Goal: Information Seeking & Learning: Check status

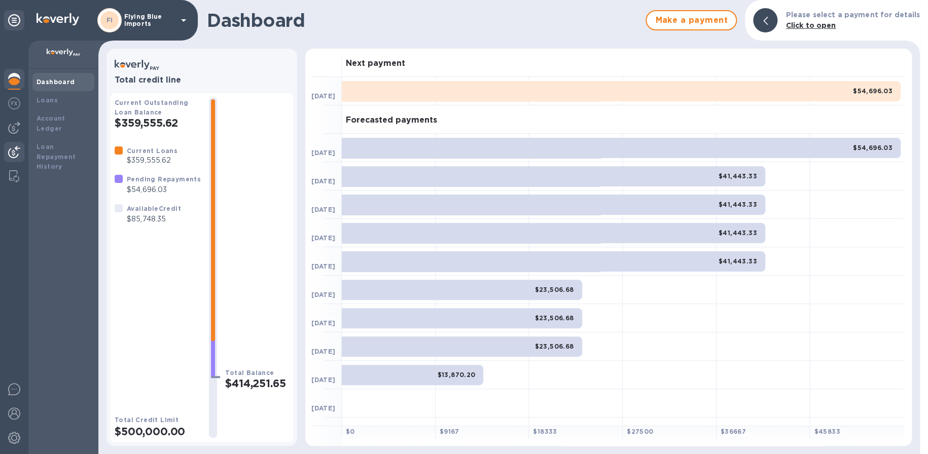
click at [15, 146] on img at bounding box center [14, 152] width 12 height 12
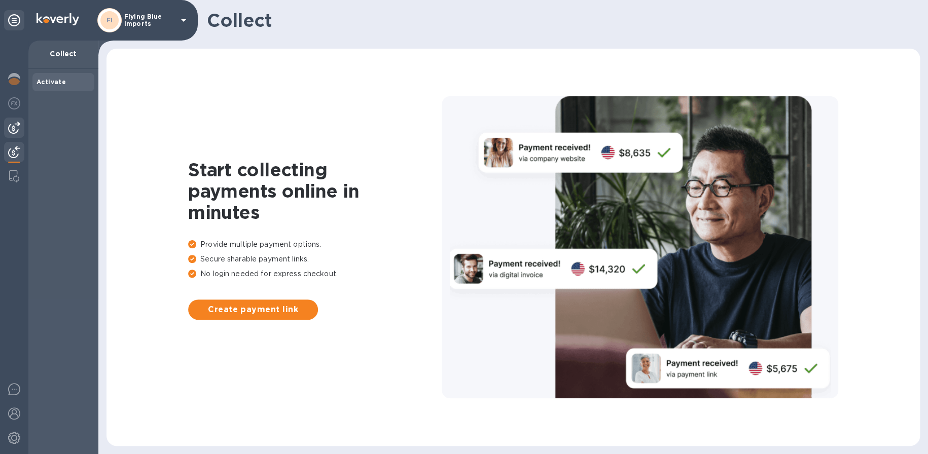
click at [14, 125] on img at bounding box center [14, 128] width 12 height 12
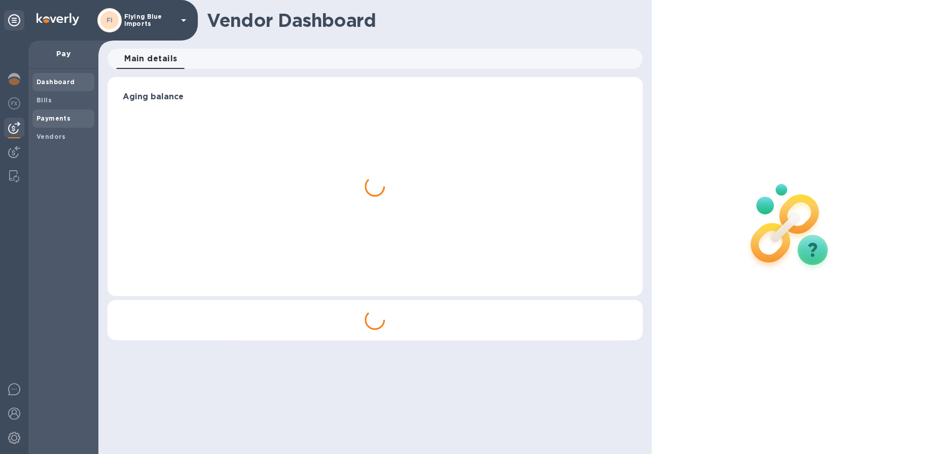
click at [51, 115] on b "Payments" at bounding box center [54, 119] width 34 height 8
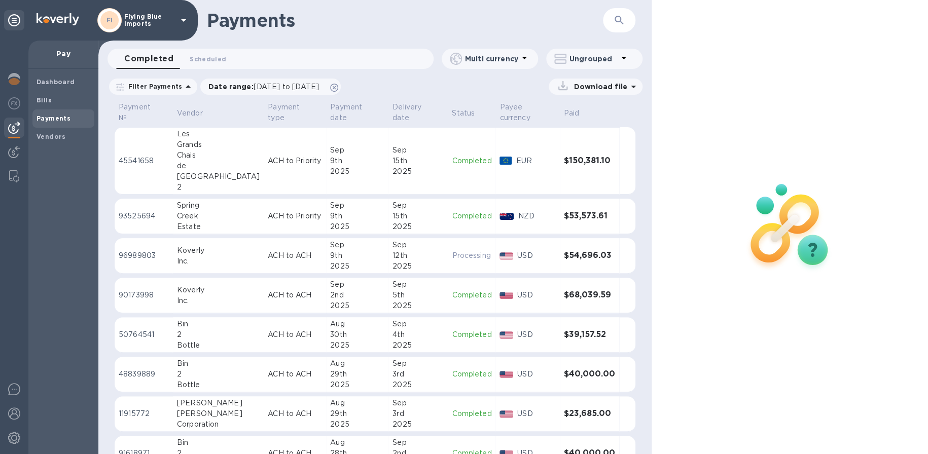
click at [420, 216] on div "15th" at bounding box center [417, 216] width 51 height 11
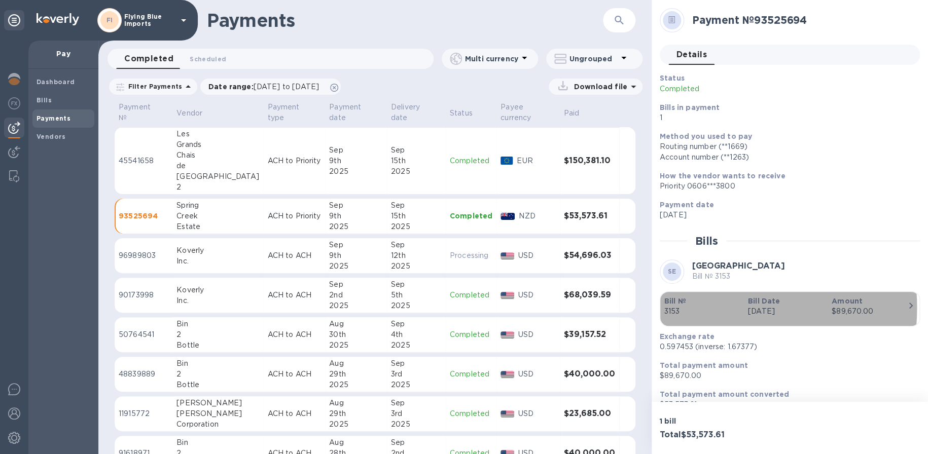
click at [677, 308] on p "3153" at bounding box center [702, 311] width 76 height 11
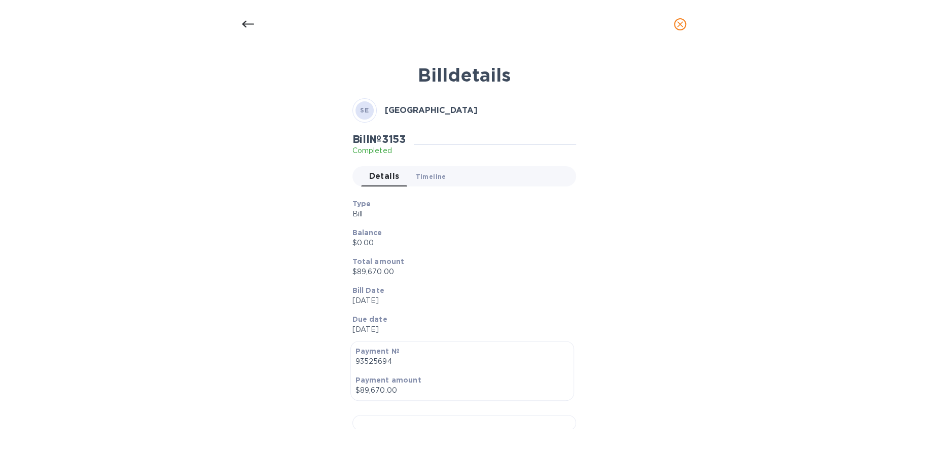
click at [431, 176] on span "Timeline 0" at bounding box center [431, 176] width 30 height 11
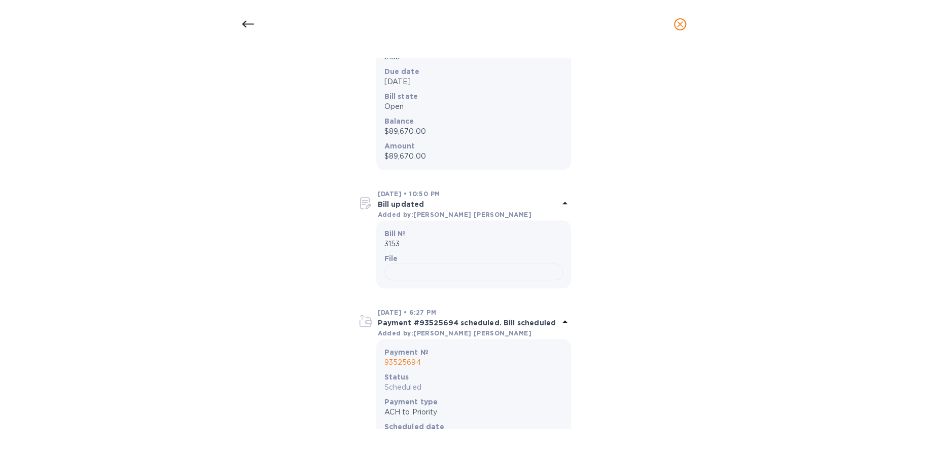
scroll to position [304, 0]
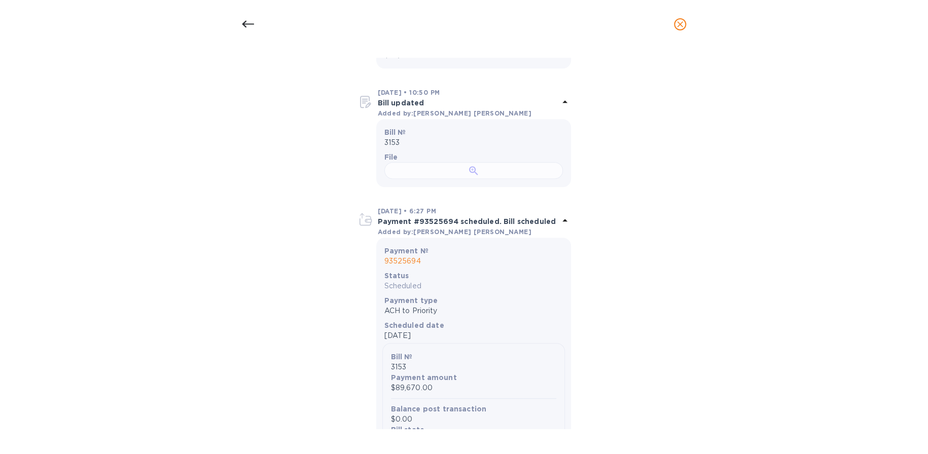
click at [487, 179] on div at bounding box center [473, 170] width 178 height 17
click at [252, 25] on icon at bounding box center [248, 24] width 12 height 12
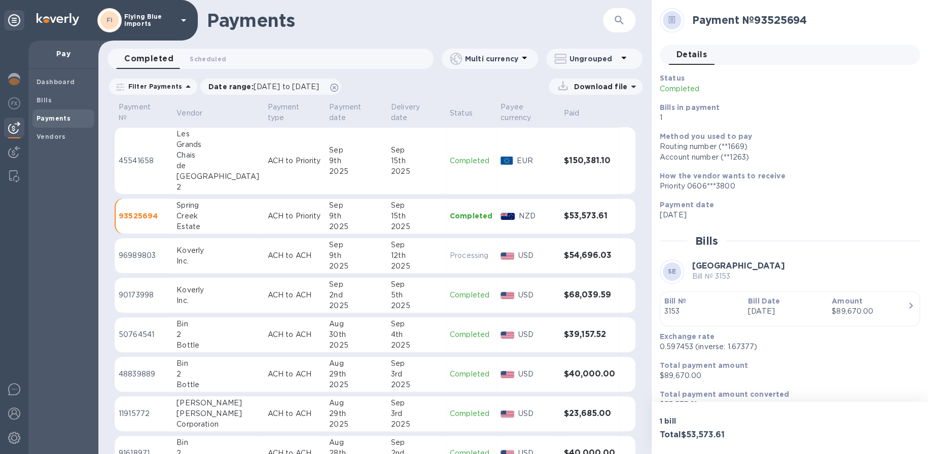
scroll to position [16, 0]
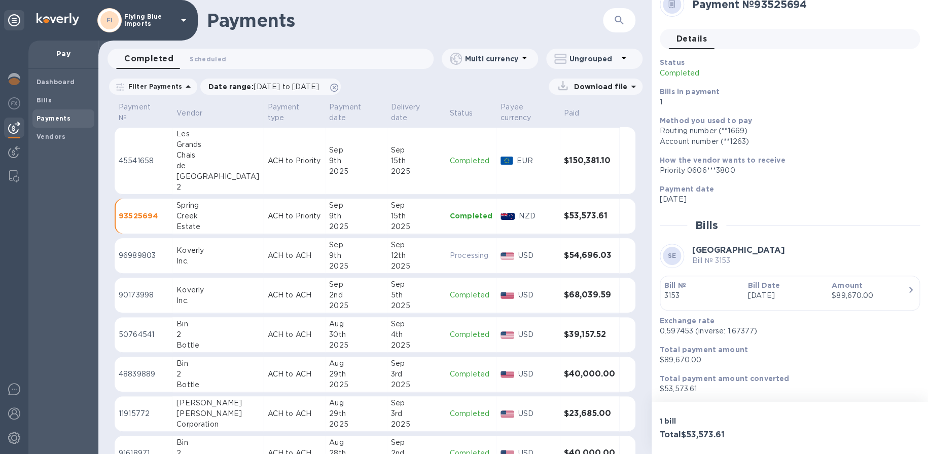
click at [360, 170] on div "2025" at bounding box center [356, 171] width 54 height 11
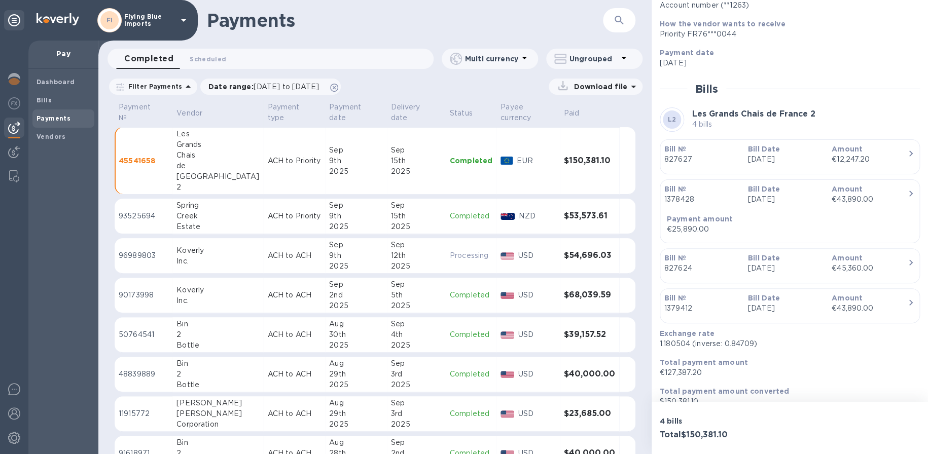
scroll to position [165, 0]
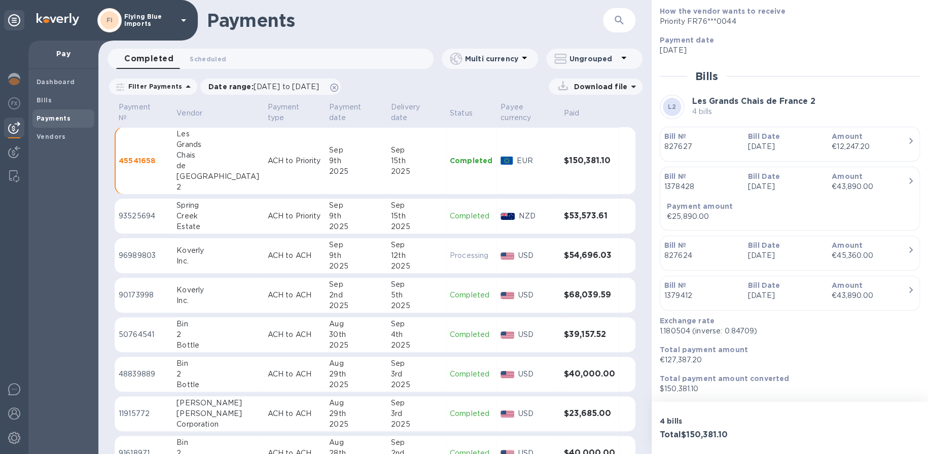
click at [905, 182] on icon "button" at bounding box center [910, 181] width 12 height 12
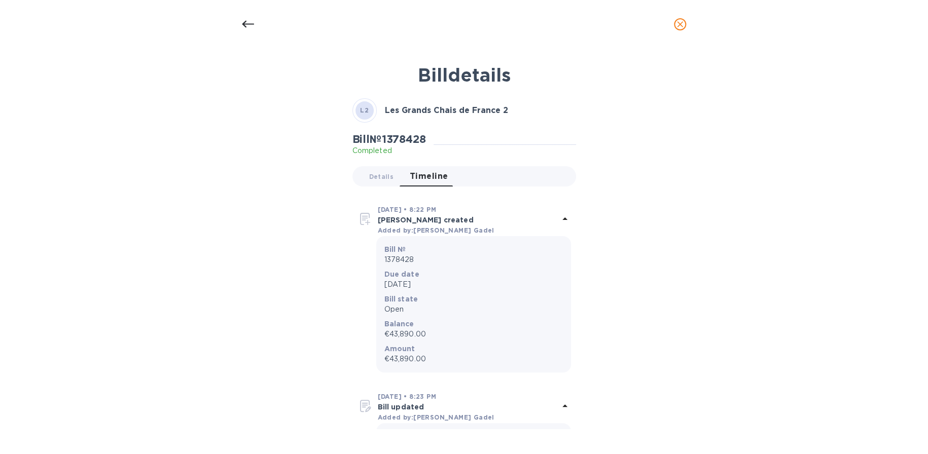
click at [255, 25] on div at bounding box center [248, 24] width 24 height 24
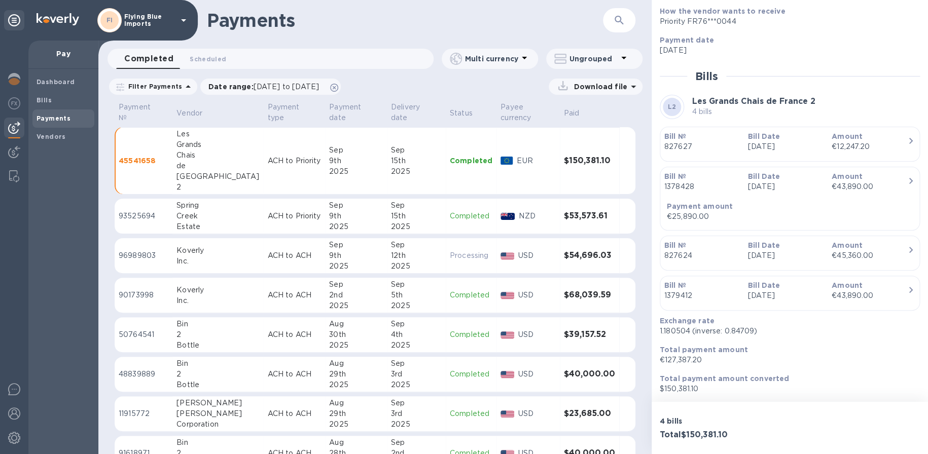
scroll to position [114, 0]
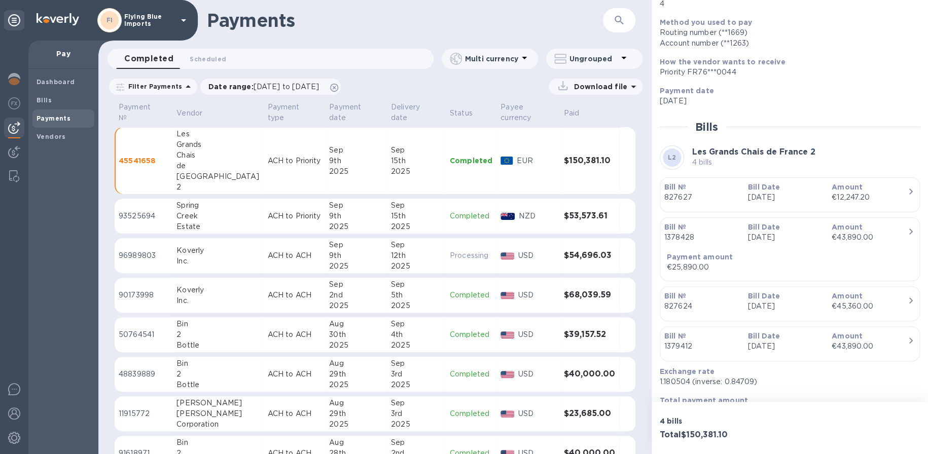
click at [807, 188] on p "Bill Date" at bounding box center [786, 187] width 76 height 10
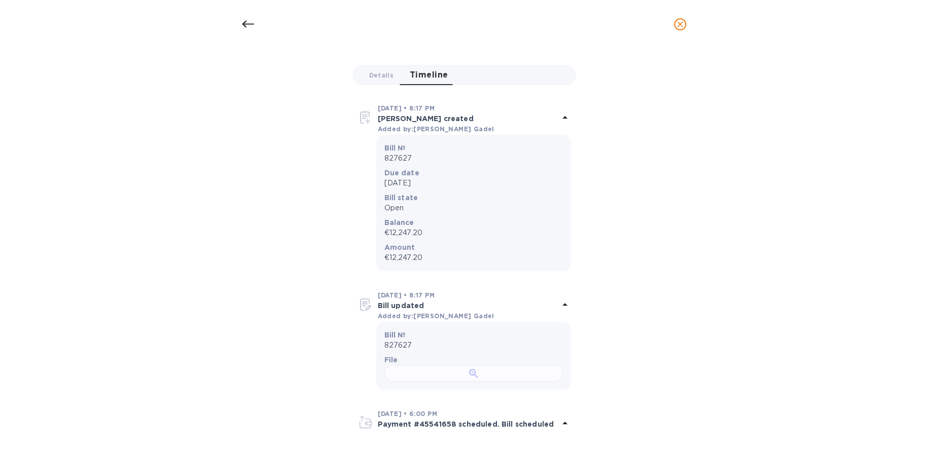
scroll to position [203, 0]
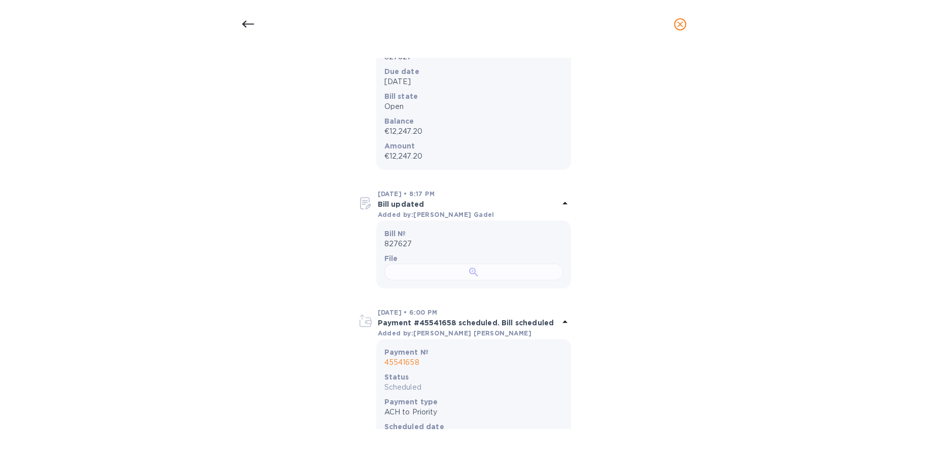
click at [474, 280] on div at bounding box center [473, 272] width 178 height 17
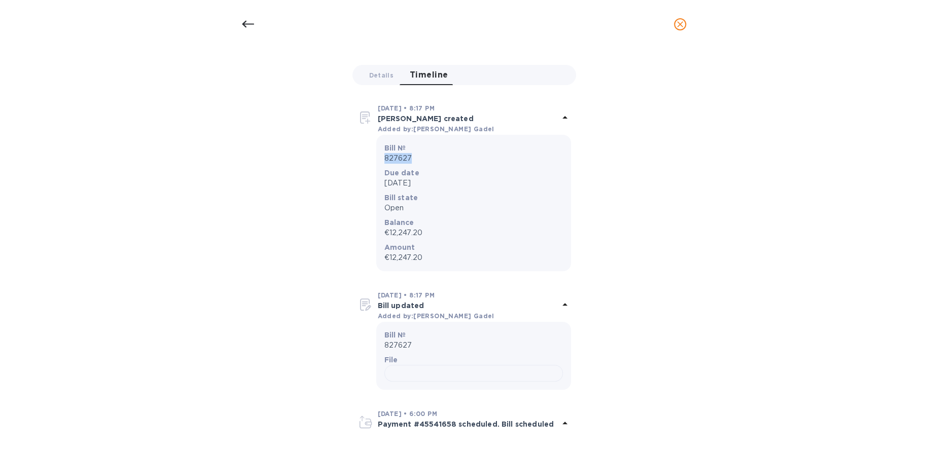
drag, startPoint x: 392, startPoint y: 157, endPoint x: 384, endPoint y: 157, distance: 8.1
click at [384, 157] on p "827627" at bounding box center [473, 158] width 178 height 11
copy p "827627"
click at [247, 27] on icon at bounding box center [248, 24] width 12 height 12
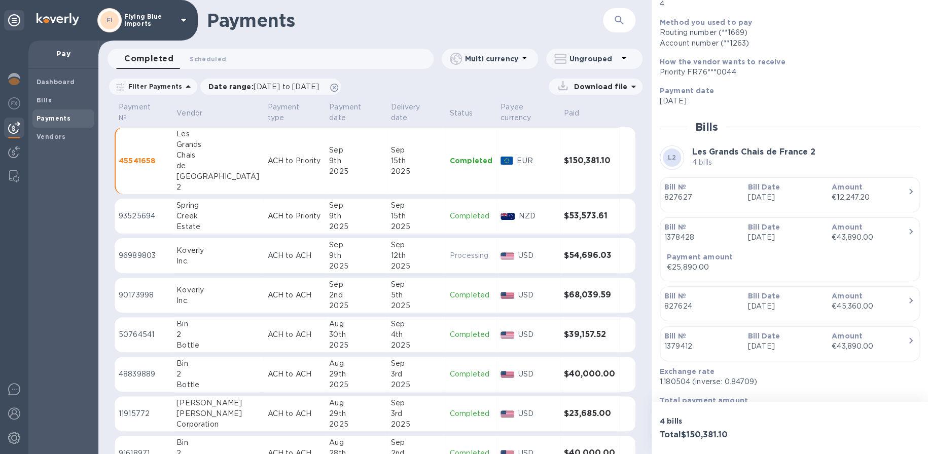
scroll to position [165, 0]
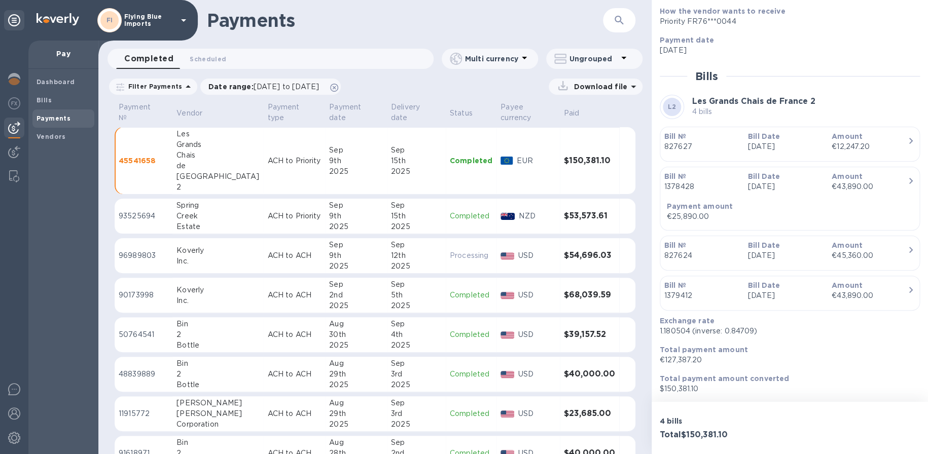
click at [267, 216] on p "ACH to Priority" at bounding box center [294, 216] width 54 height 11
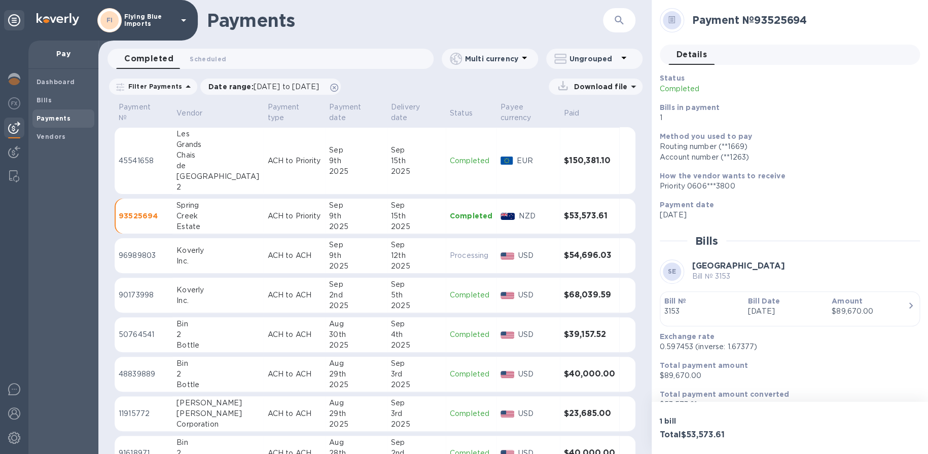
click at [295, 289] on td "ACH to ACH" at bounding box center [294, 295] width 62 height 35
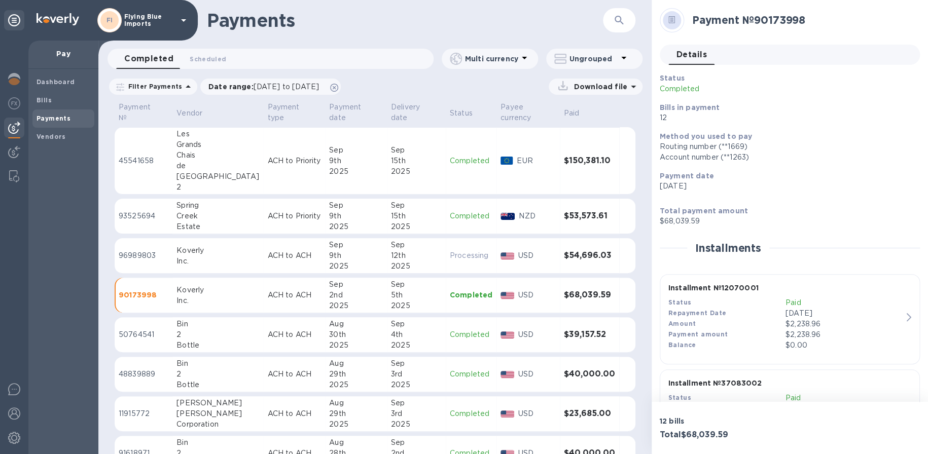
scroll to position [51, 0]
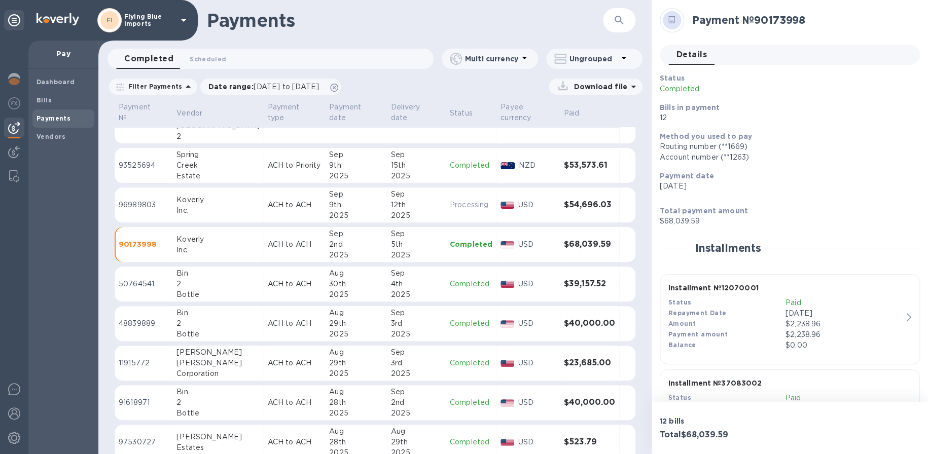
click at [284, 282] on p "ACH to ACH" at bounding box center [294, 284] width 54 height 11
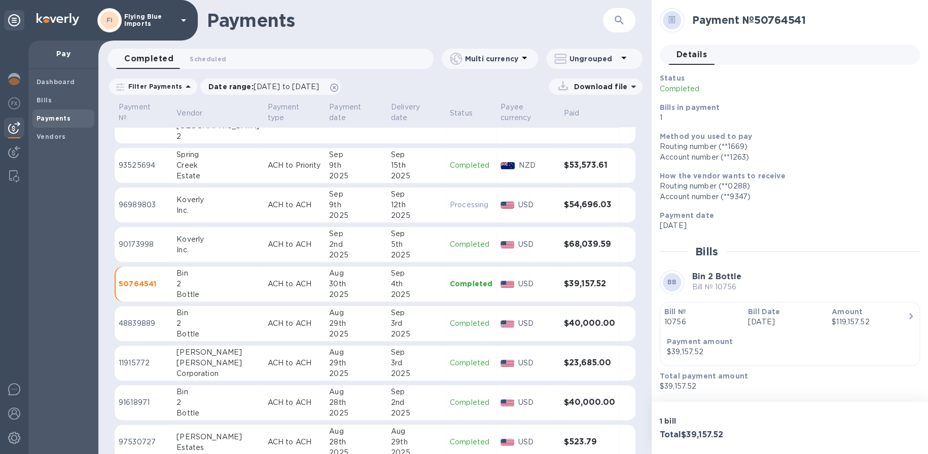
scroll to position [101, 0]
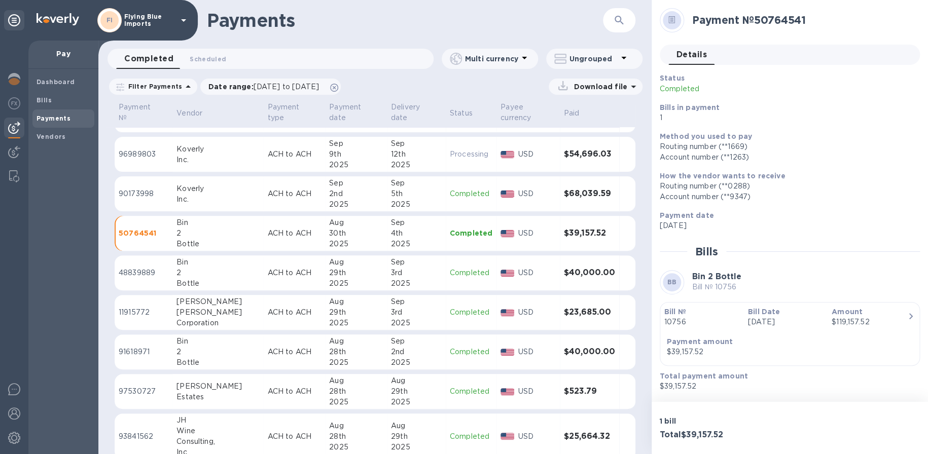
click at [285, 316] on p "ACH to ACH" at bounding box center [294, 312] width 54 height 11
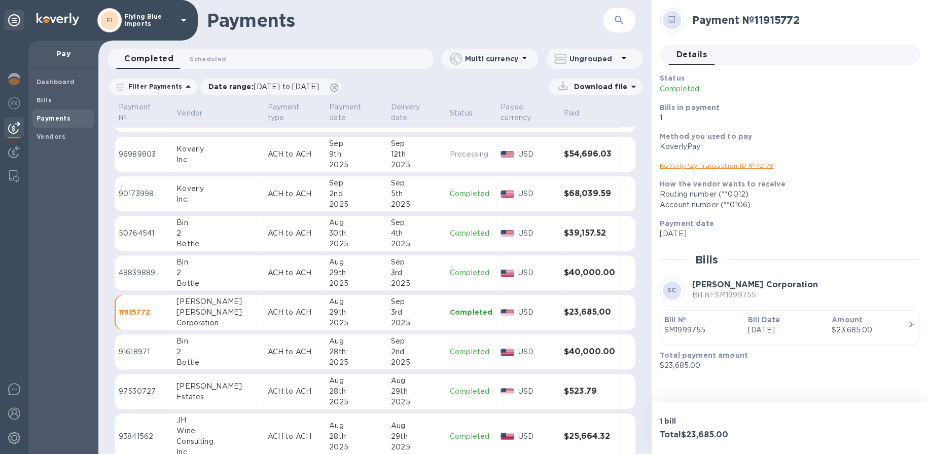
click at [803, 331] on p "[DATE]" at bounding box center [786, 330] width 76 height 11
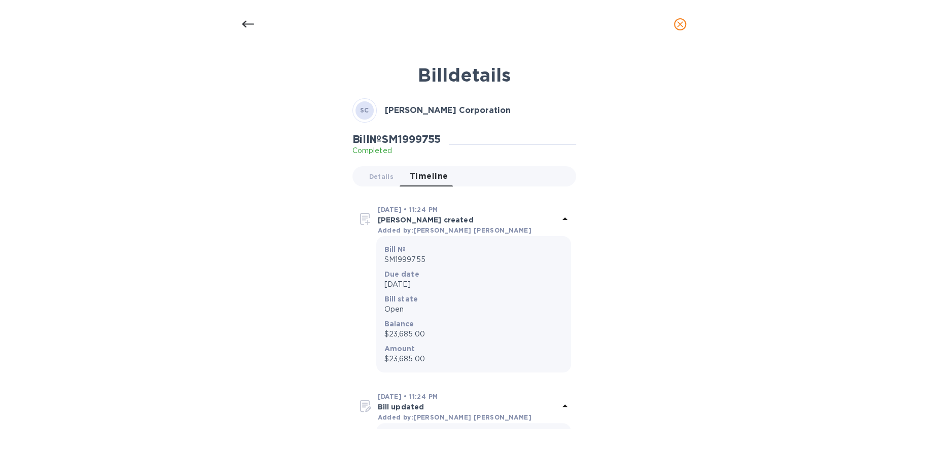
scroll to position [203, 0]
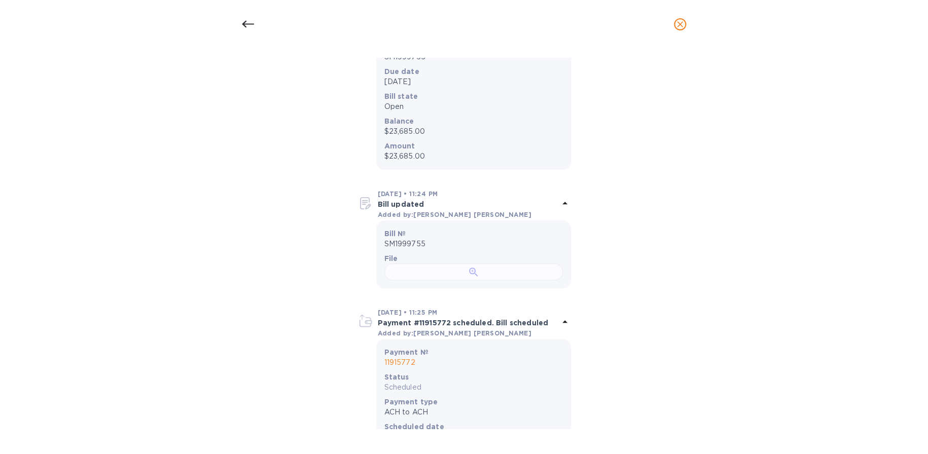
click at [477, 280] on div at bounding box center [473, 272] width 178 height 17
click at [243, 22] on icon at bounding box center [248, 24] width 12 height 12
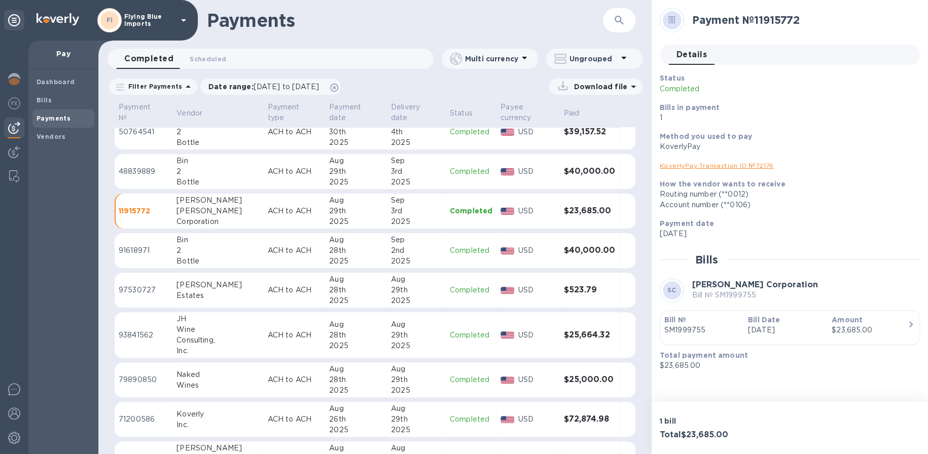
scroll to position [253, 0]
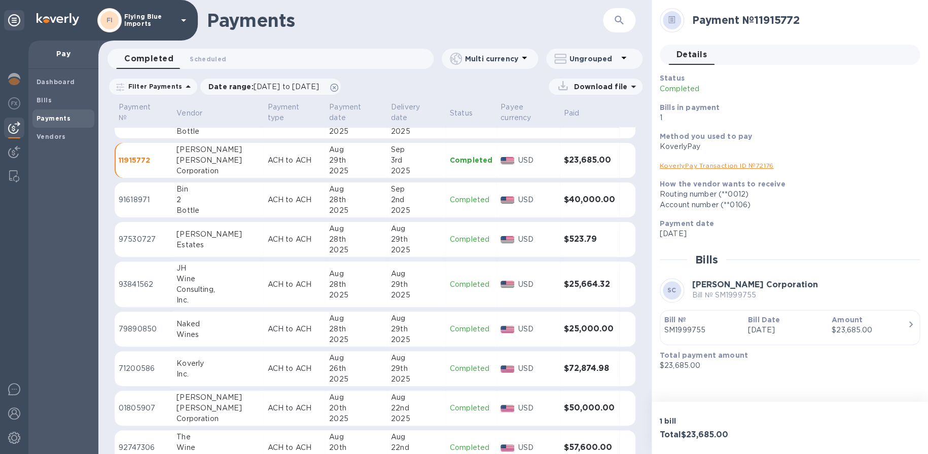
click at [461, 241] on p "Completed" at bounding box center [471, 239] width 43 height 11
click at [224, 284] on td "JH Wine Consulting, Inc." at bounding box center [217, 285] width 91 height 46
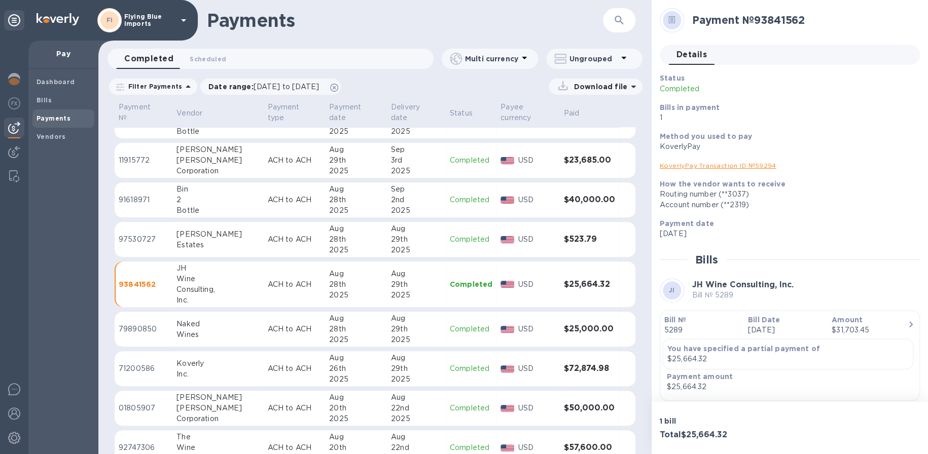
scroll to position [33, 0]
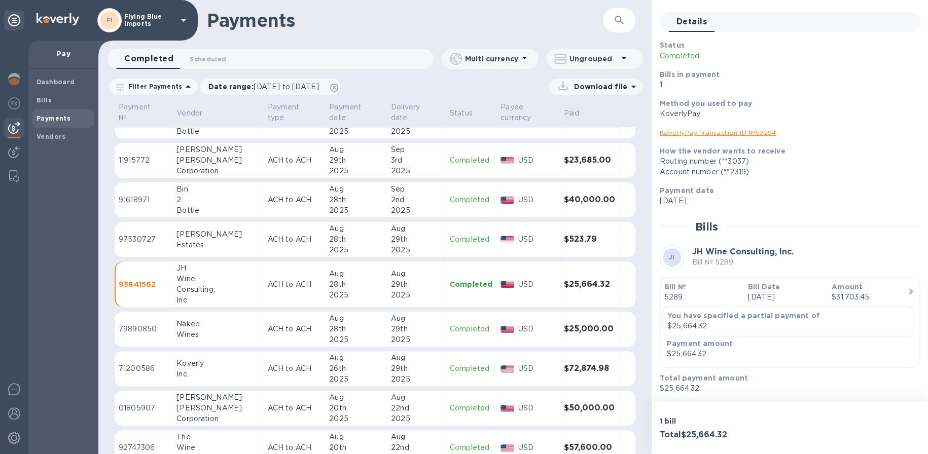
click at [867, 286] on p "Amount" at bounding box center [869, 287] width 76 height 10
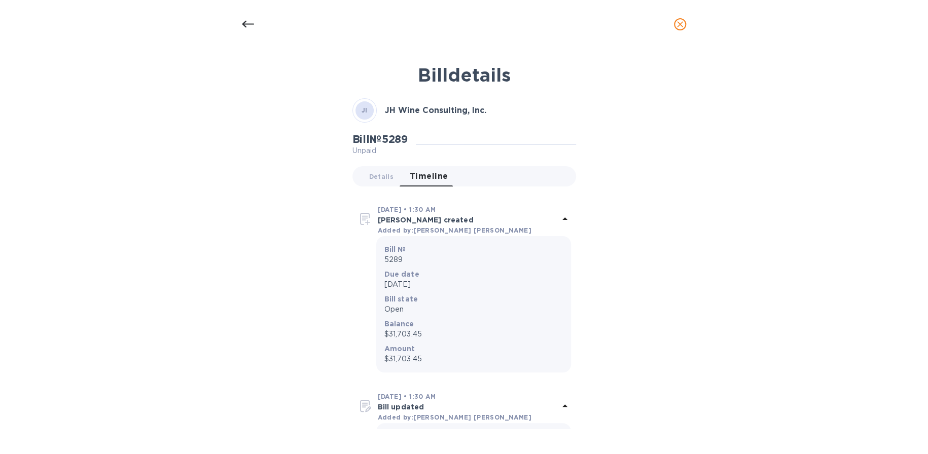
scroll to position [203, 0]
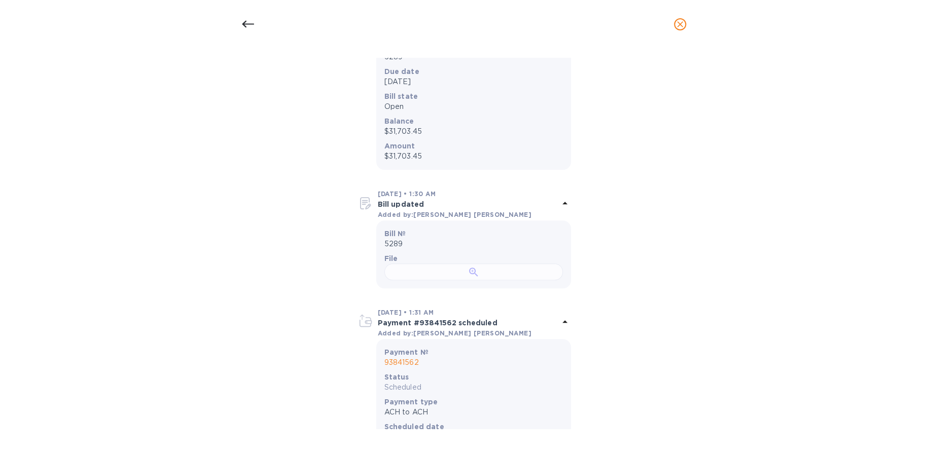
click at [466, 280] on div at bounding box center [473, 272] width 178 height 17
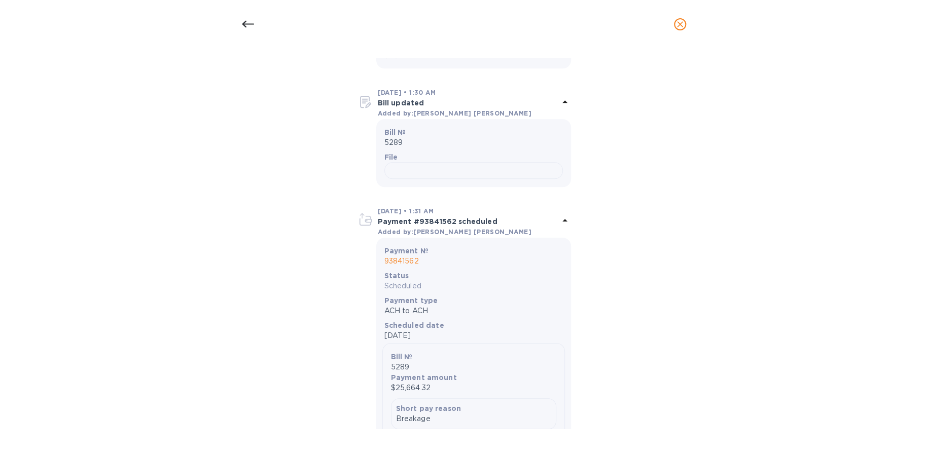
scroll to position [355, 0]
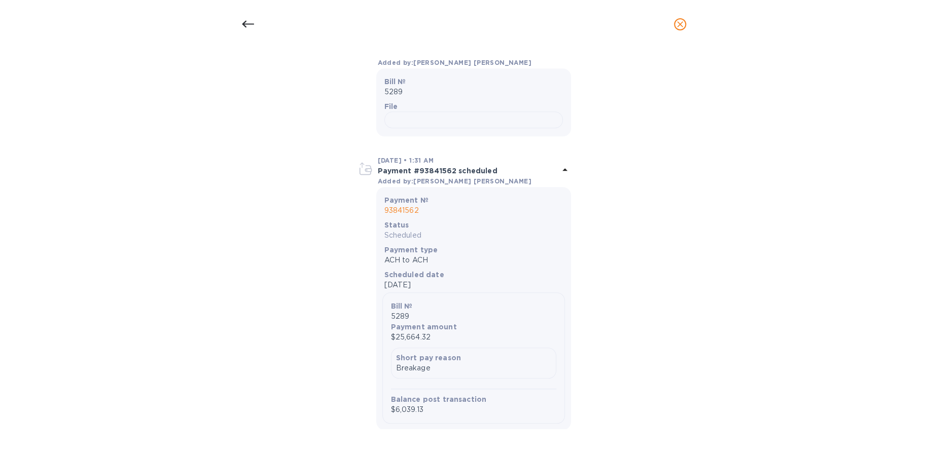
click at [246, 22] on icon at bounding box center [248, 24] width 12 height 12
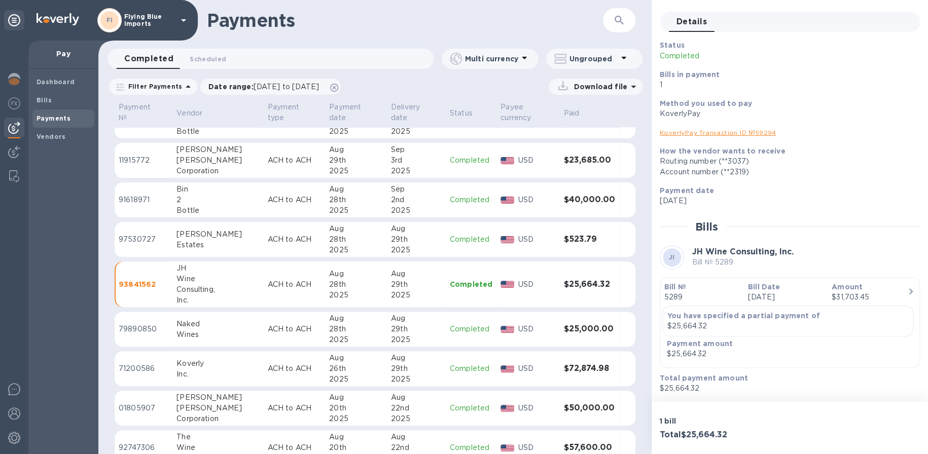
scroll to position [304, 0]
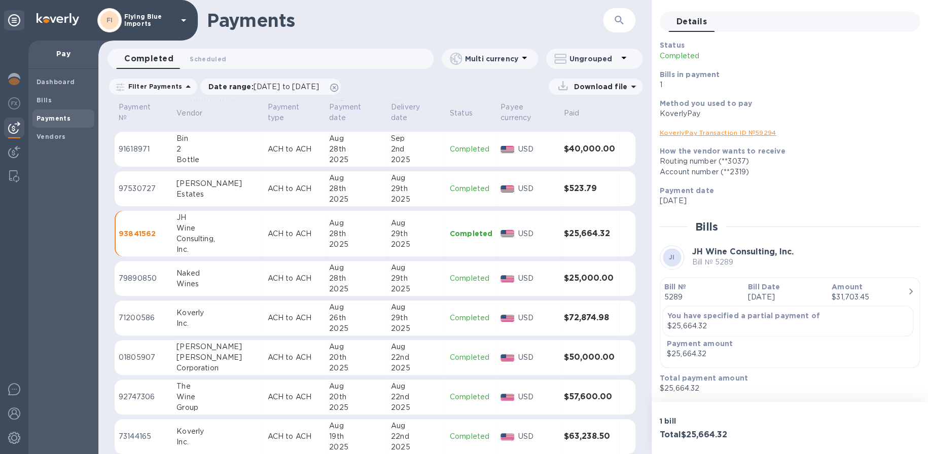
click at [226, 276] on td "Naked Wines" at bounding box center [217, 278] width 91 height 35
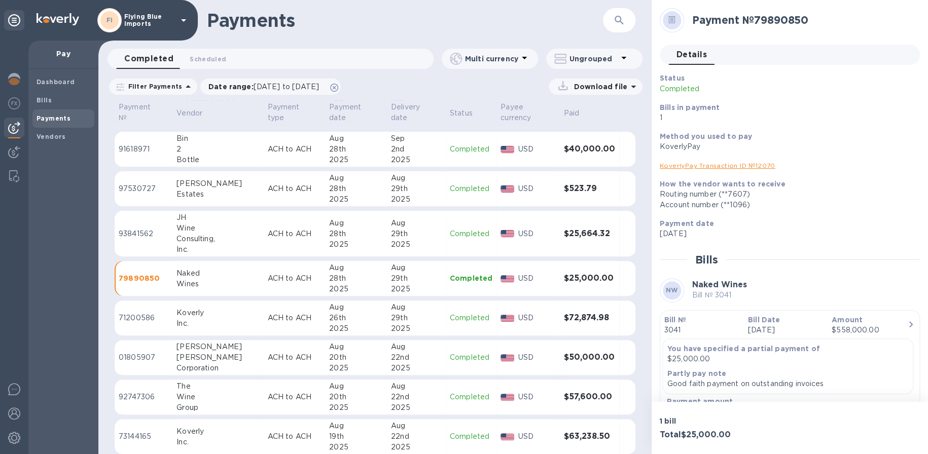
click at [805, 324] on p "Bill Date" at bounding box center [786, 320] width 76 height 10
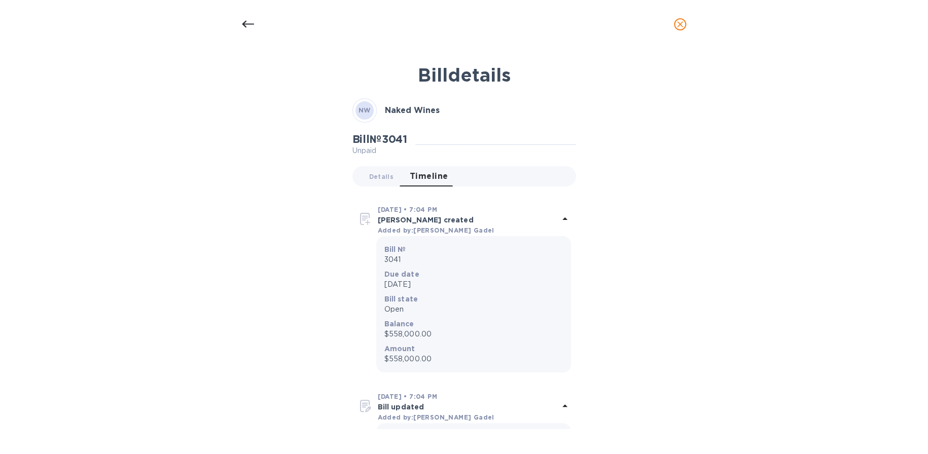
click at [240, 26] on div at bounding box center [248, 24] width 24 height 24
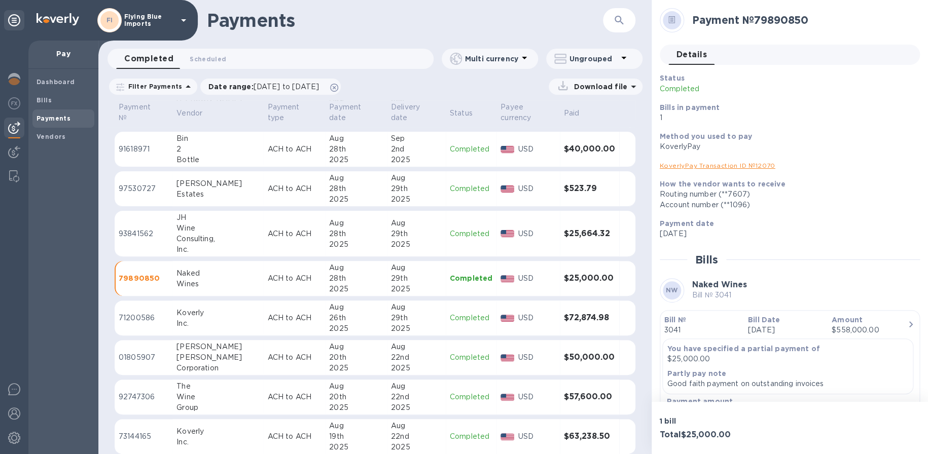
scroll to position [24, 0]
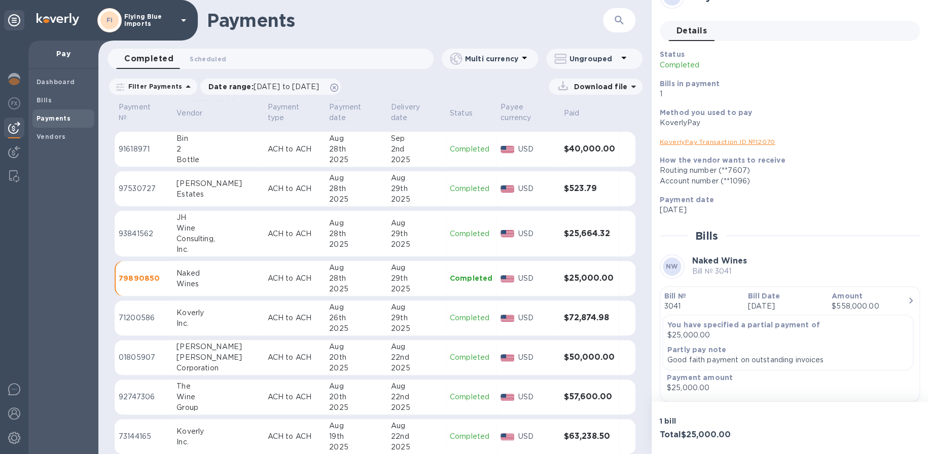
click at [296, 313] on td "ACH to ACH" at bounding box center [294, 318] width 62 height 35
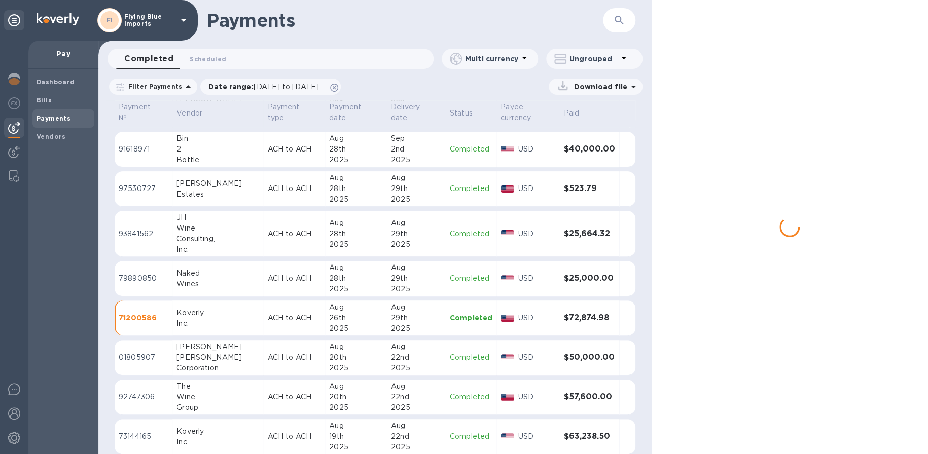
click at [282, 352] on p "ACH to ACH" at bounding box center [294, 357] width 54 height 11
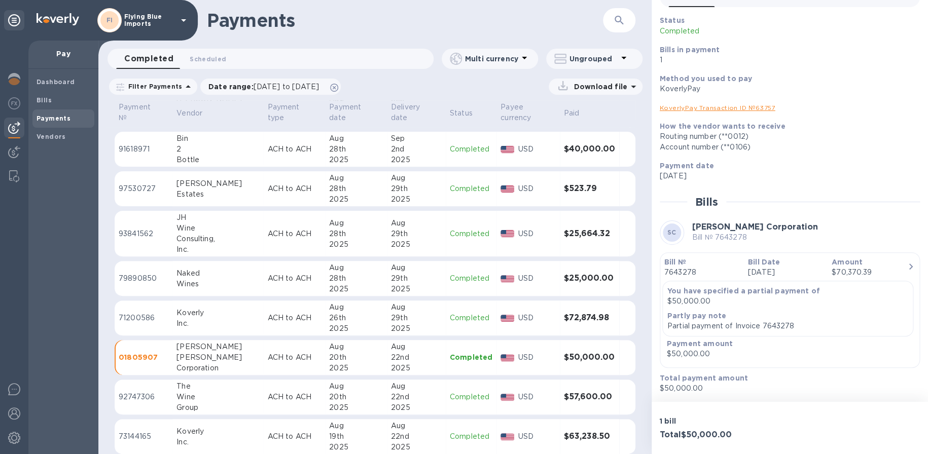
scroll to position [353, 0]
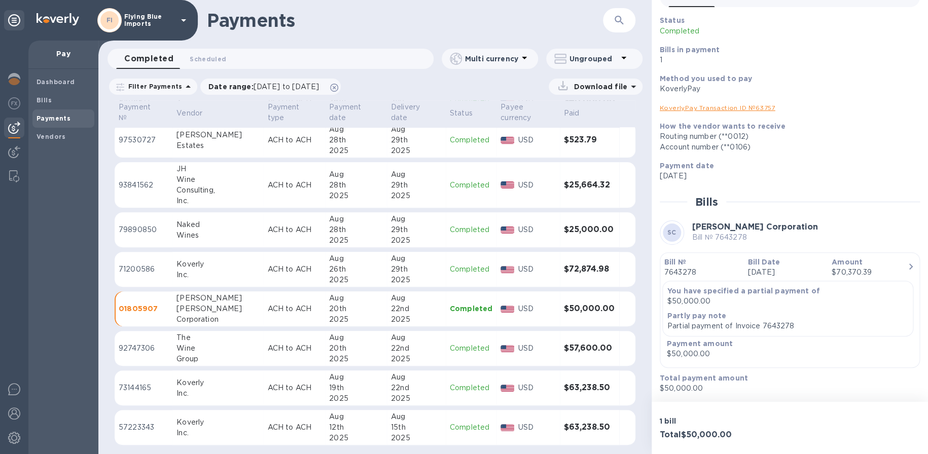
click at [329, 350] on div "20th" at bounding box center [356, 348] width 54 height 11
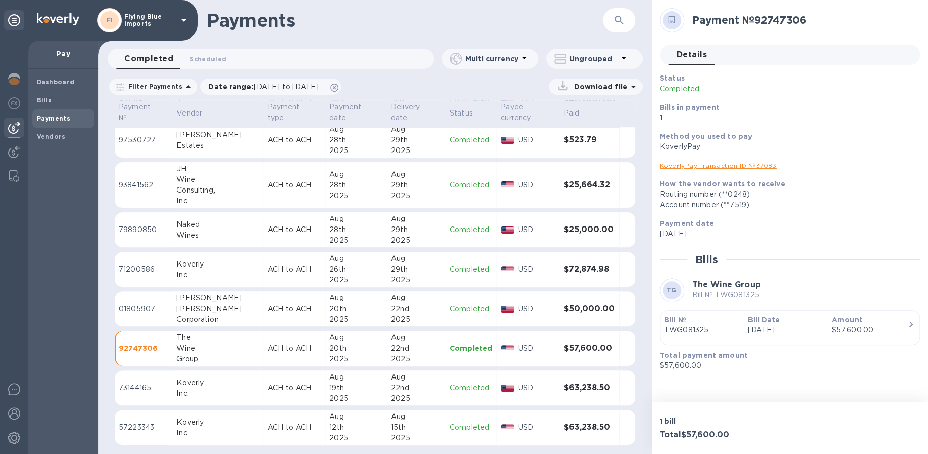
click at [703, 335] on p "TWG081325" at bounding box center [702, 330] width 76 height 11
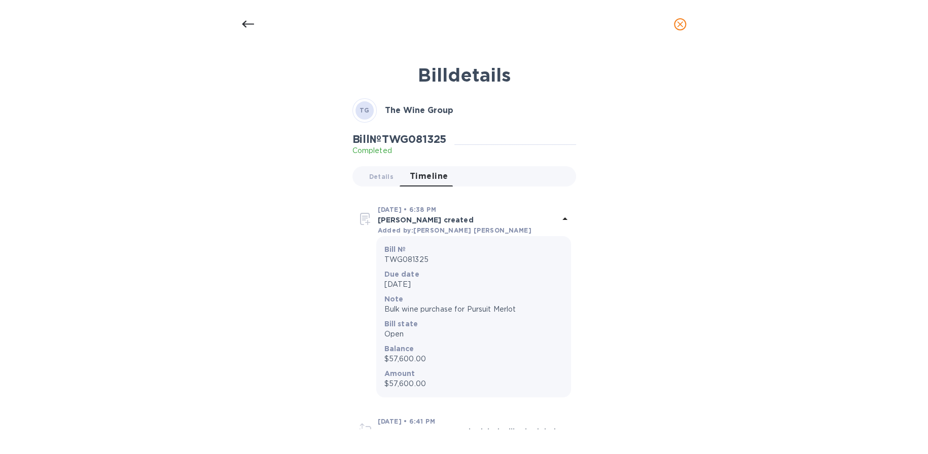
click at [413, 251] on p "Bill №" at bounding box center [473, 249] width 178 height 10
click at [244, 27] on icon at bounding box center [248, 24] width 12 height 12
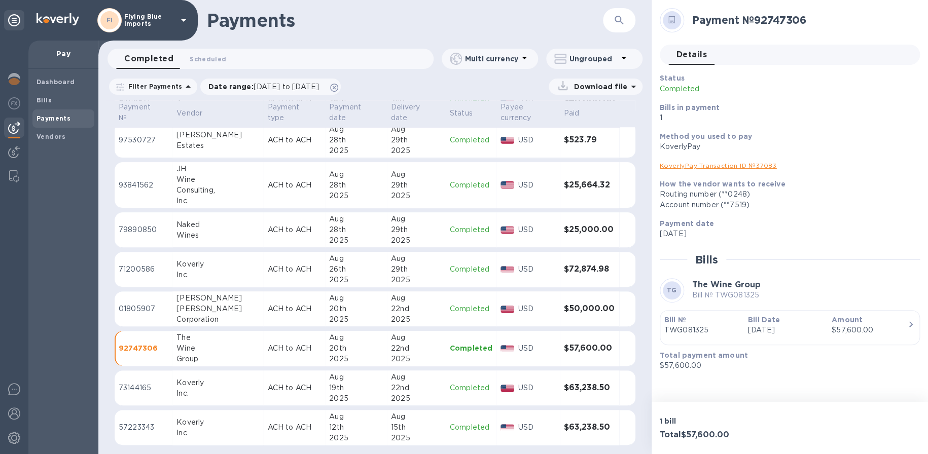
scroll to position [150, 0]
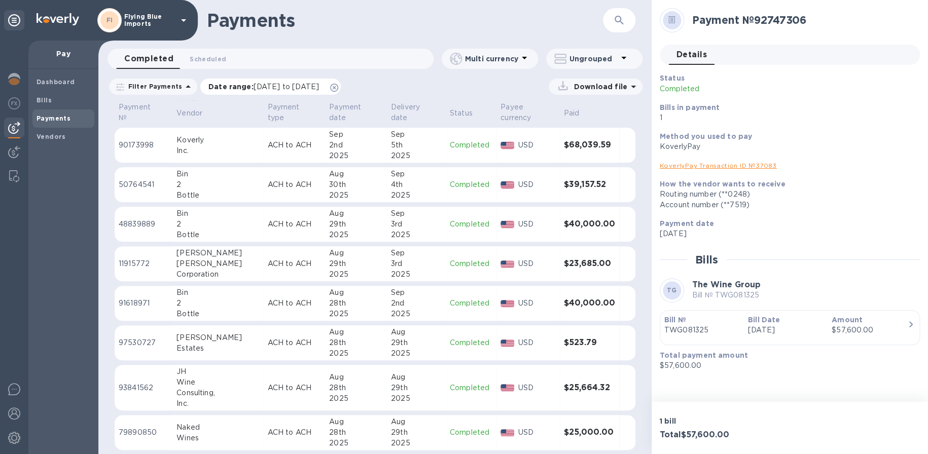
click at [338, 88] on icon at bounding box center [334, 88] width 8 height 8
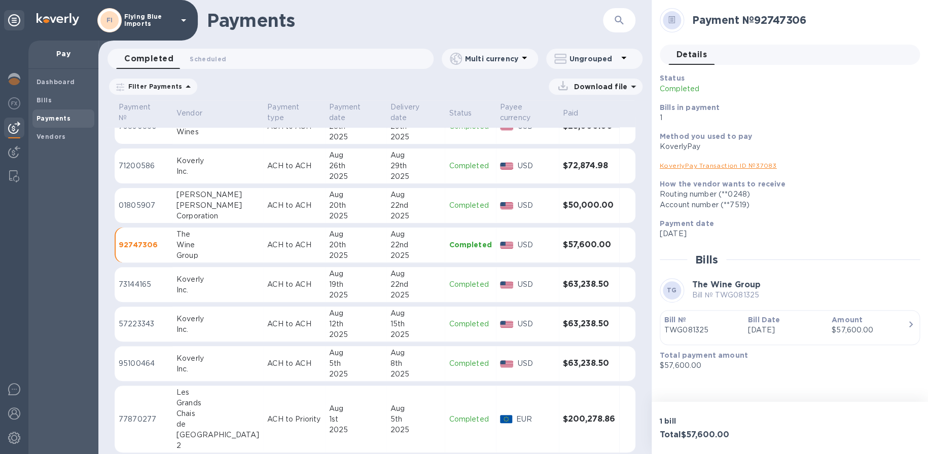
scroll to position [575, 0]
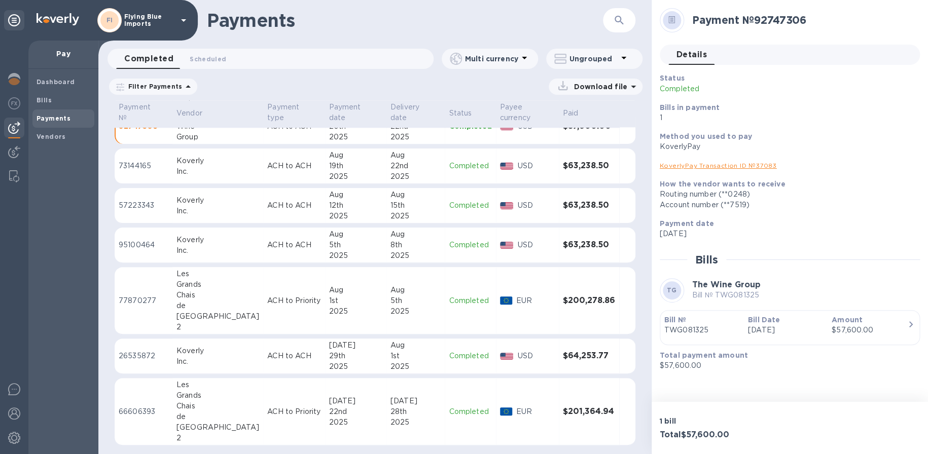
click at [333, 289] on div "Aug" at bounding box center [355, 290] width 53 height 11
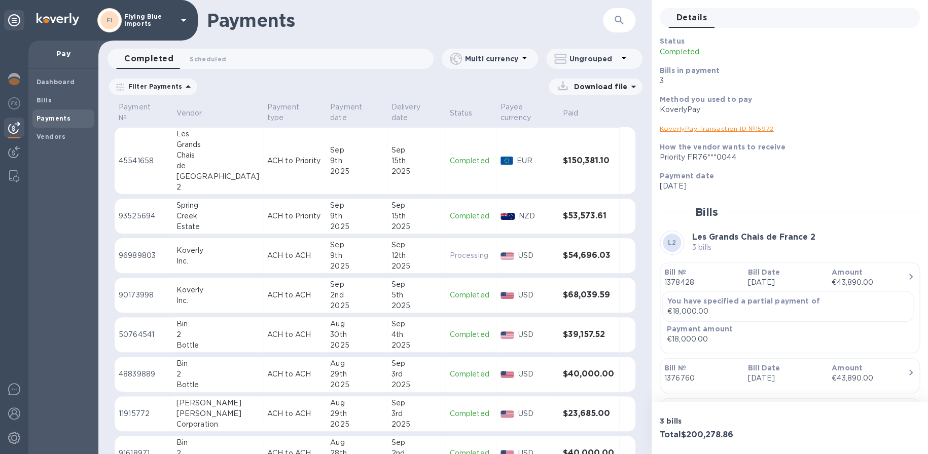
click at [559, 177] on td "$150,381.10" at bounding box center [589, 160] width 60 height 67
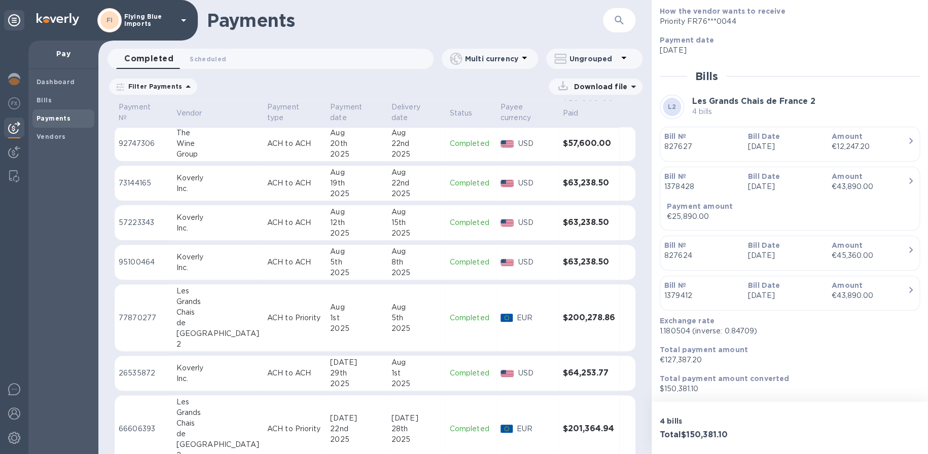
scroll to position [608, 0]
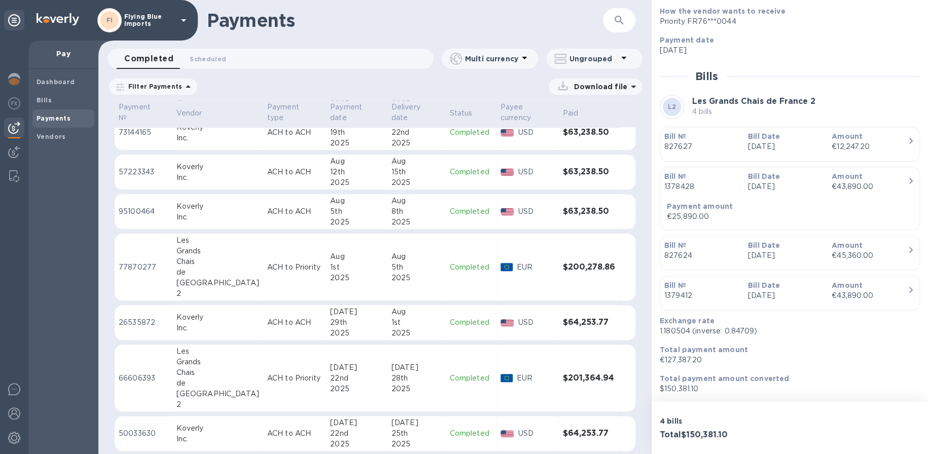
click at [263, 259] on td "ACH to Priority" at bounding box center [294, 267] width 63 height 67
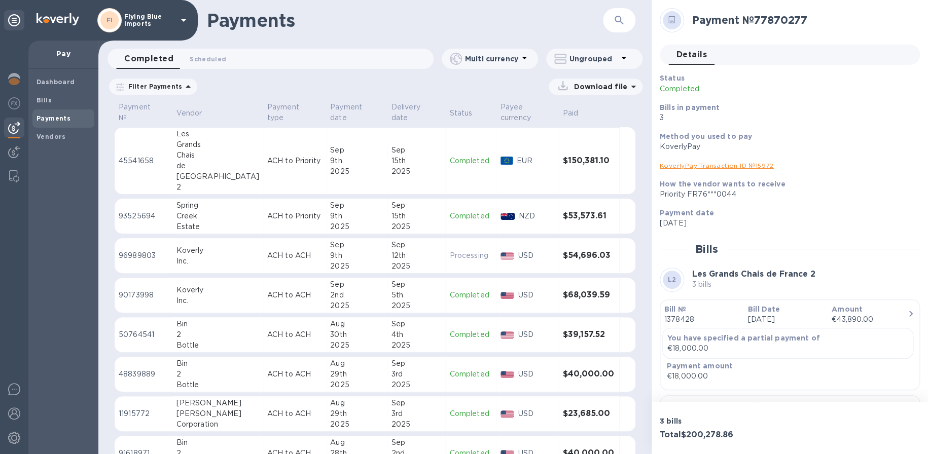
drag, startPoint x: 234, startPoint y: 153, endPoint x: 240, endPoint y: 153, distance: 6.1
click at [263, 153] on td "ACH to Priority" at bounding box center [294, 160] width 63 height 67
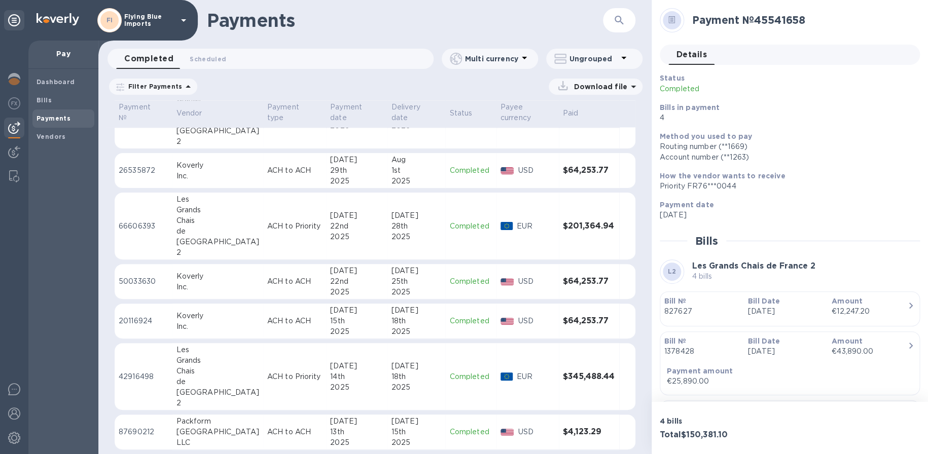
scroll to position [811, 0]
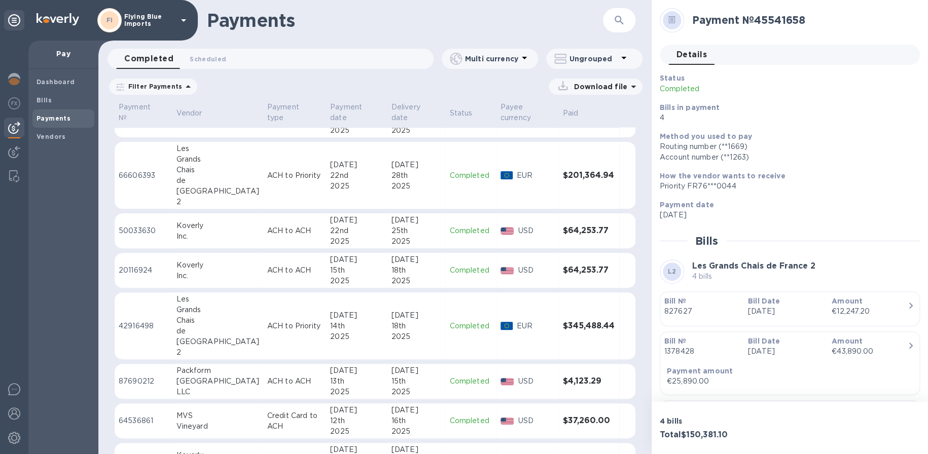
click at [420, 176] on div "28th" at bounding box center [416, 175] width 50 height 11
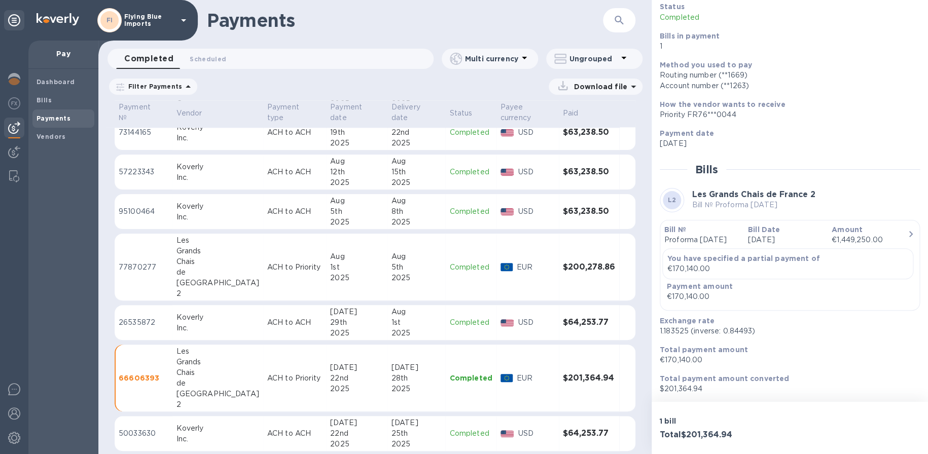
scroll to position [558, 0]
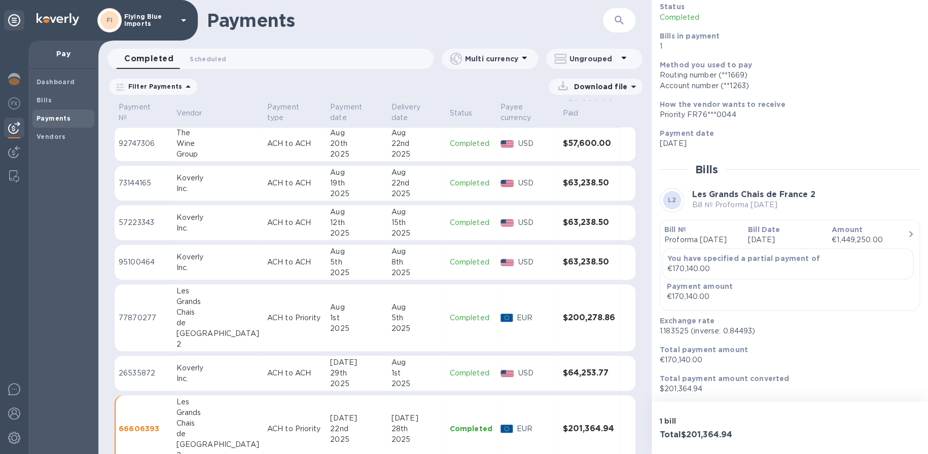
click at [349, 310] on div "Aug" at bounding box center [356, 307] width 53 height 11
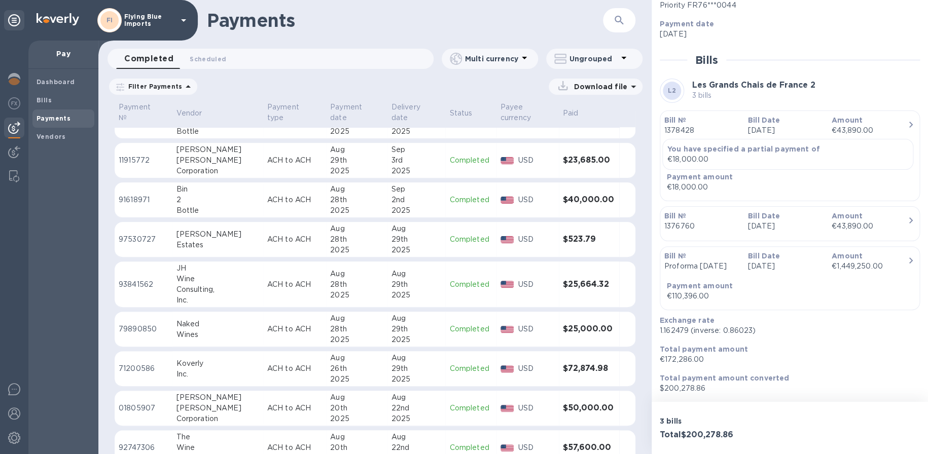
scroll to position [304, 0]
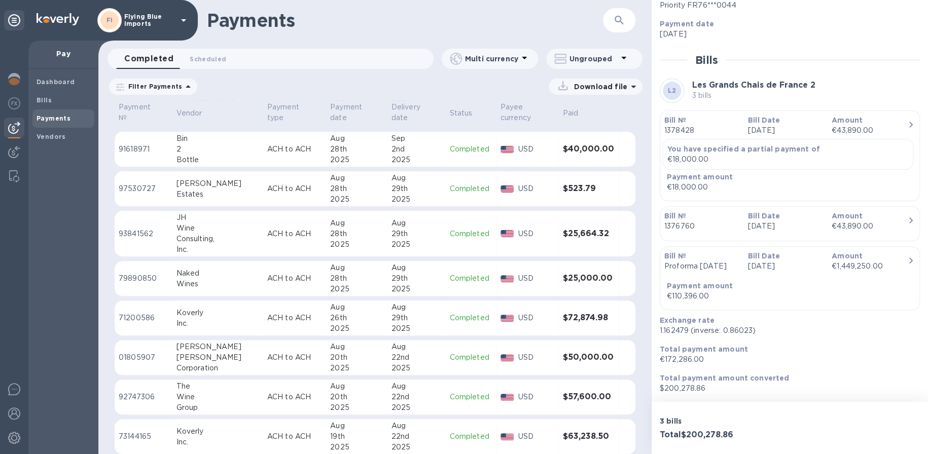
click at [267, 280] on p "ACH to ACH" at bounding box center [294, 278] width 55 height 11
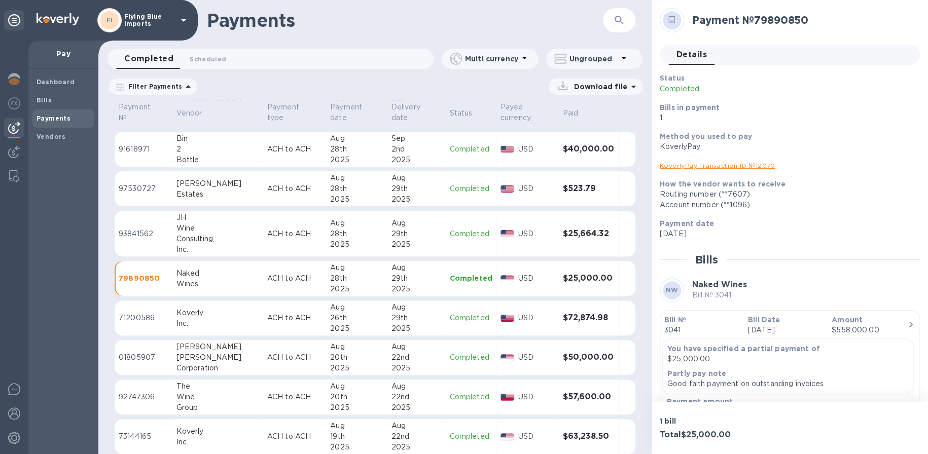
click at [671, 22] on icon at bounding box center [671, 20] width 7 height 8
click at [574, 355] on h3 "$50,000.00" at bounding box center [589, 358] width 52 height 10
click at [267, 354] on p "ACH to ACH" at bounding box center [294, 357] width 55 height 11
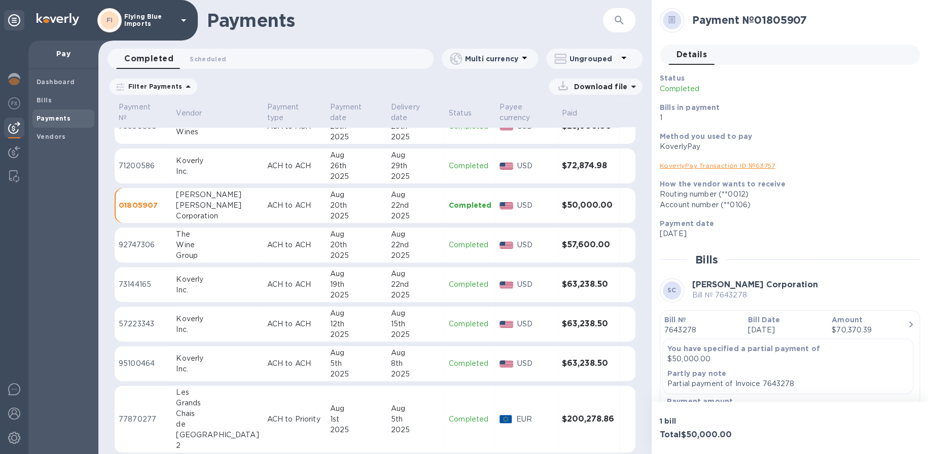
click at [762, 168] on link "KoverlyPay Transaction ID № 63757" at bounding box center [718, 166] width 116 height 8
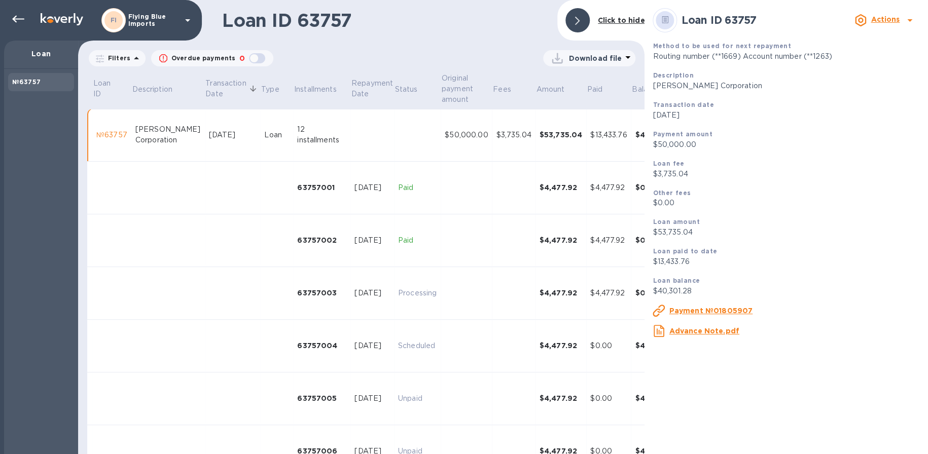
drag, startPoint x: 578, startPoint y: 18, endPoint x: 628, endPoint y: 68, distance: 70.6
click at [578, 18] on icon at bounding box center [577, 21] width 5 height 8
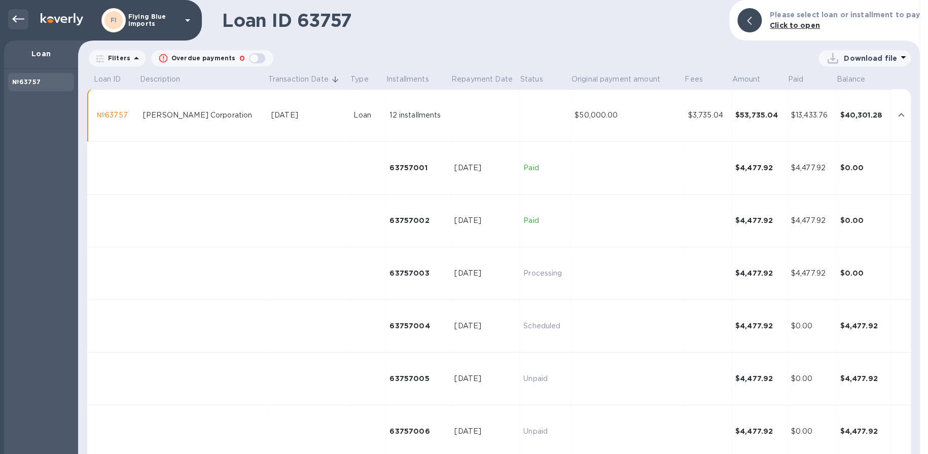
click at [20, 17] on icon at bounding box center [18, 19] width 12 height 12
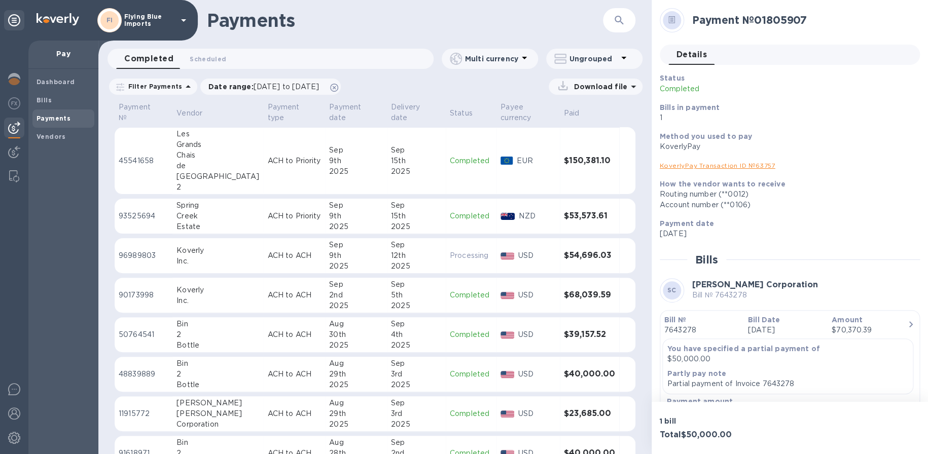
drag, startPoint x: 409, startPoint y: 408, endPoint x: 416, endPoint y: 408, distance: 6.6
click at [409, 408] on div "Sep" at bounding box center [416, 403] width 51 height 11
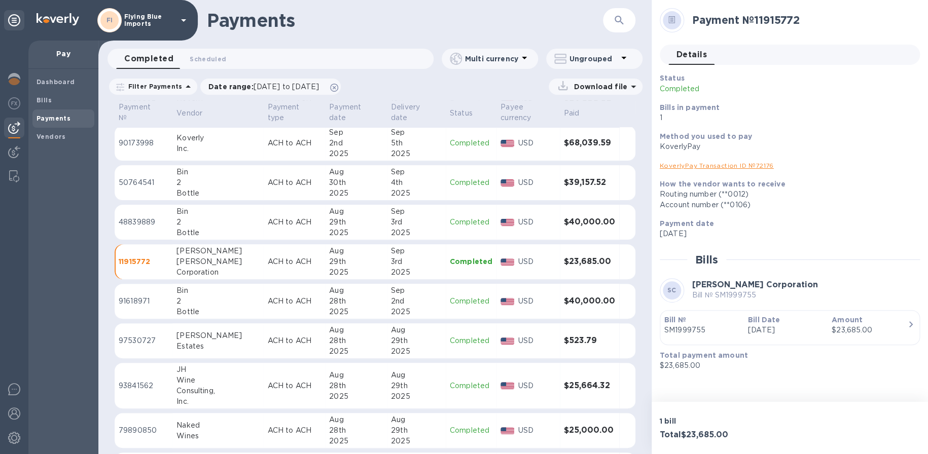
scroll to position [253, 0]
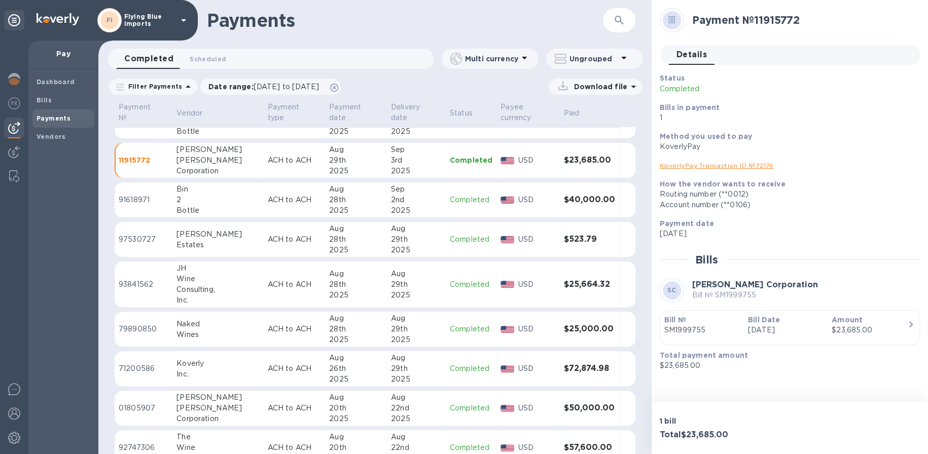
click at [274, 406] on p "ACH to ACH" at bounding box center [294, 408] width 54 height 11
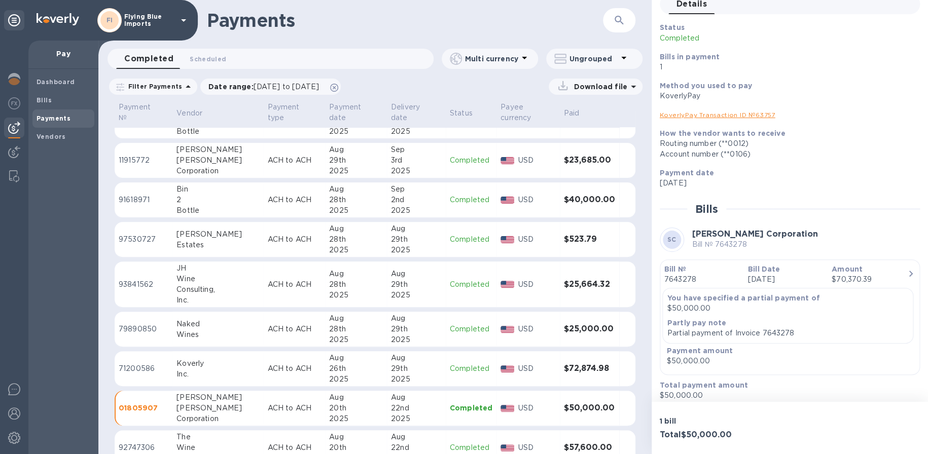
scroll to position [58, 0]
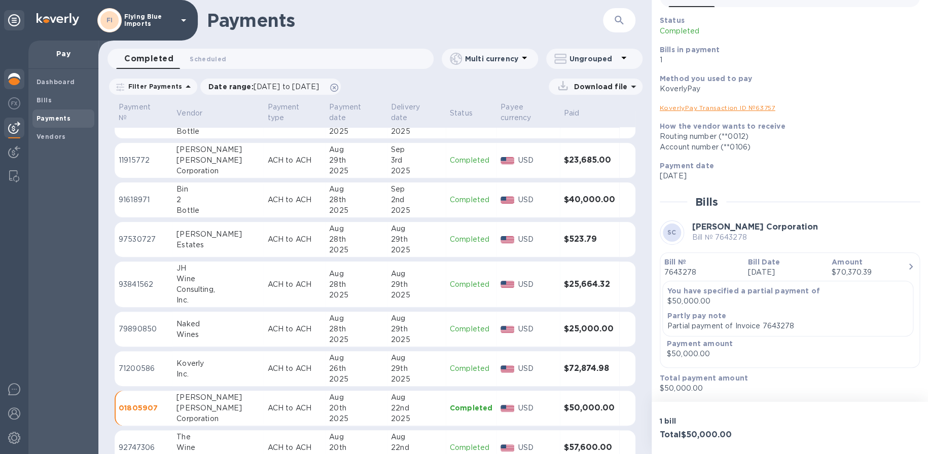
click at [20, 78] on img at bounding box center [14, 79] width 12 height 12
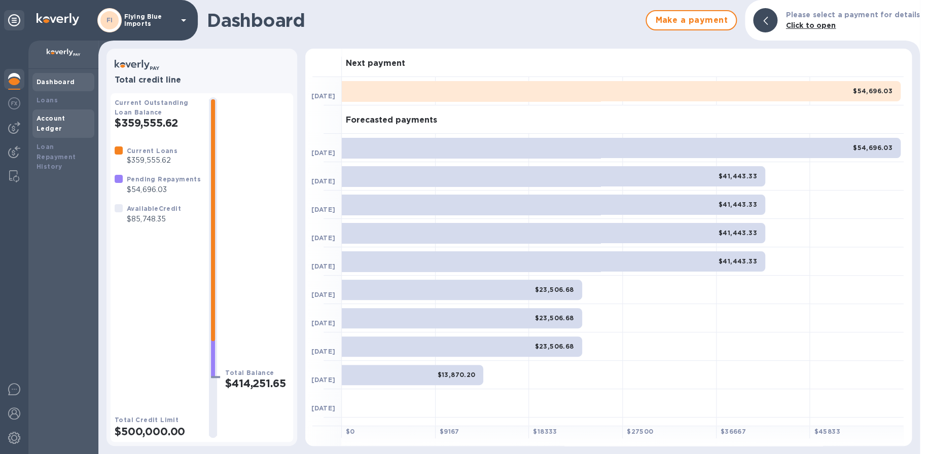
click at [52, 118] on b "Account Ledger" at bounding box center [51, 124] width 29 height 18
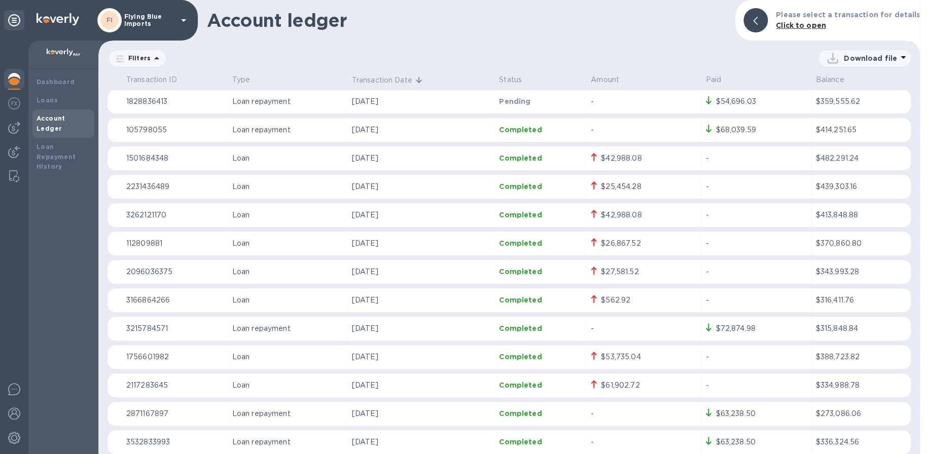
click at [865, 59] on p "Download file" at bounding box center [870, 58] width 53 height 10
click at [845, 79] on li "XLSX file" at bounding box center [864, 82] width 69 height 28
click at [9, 122] on img at bounding box center [14, 128] width 12 height 12
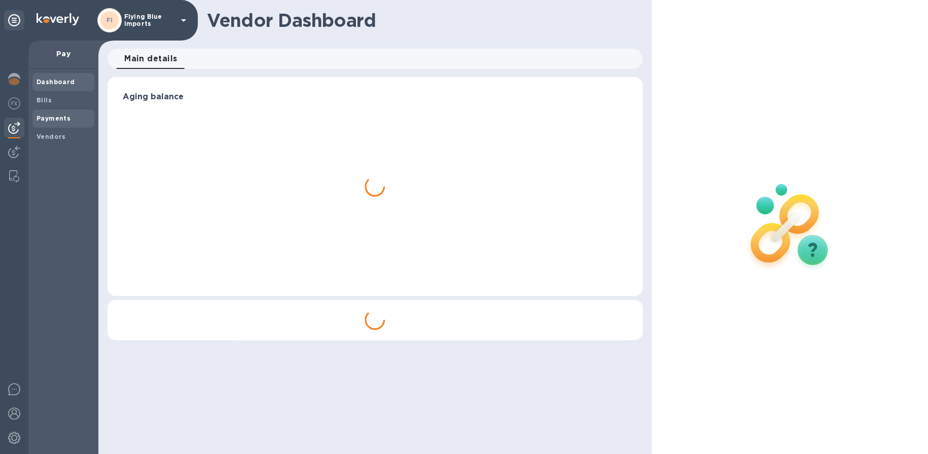
click at [51, 116] on b "Payments" at bounding box center [54, 119] width 34 height 8
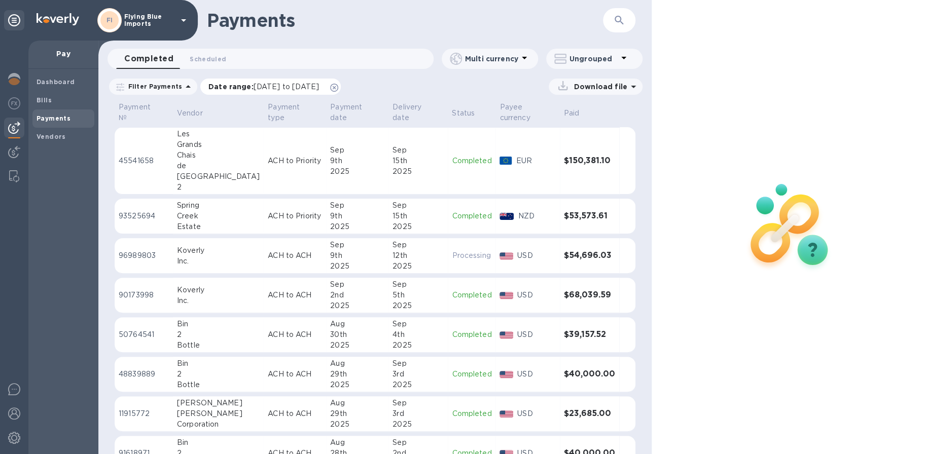
click at [338, 88] on icon at bounding box center [334, 88] width 8 height 8
click at [169, 90] on p "Filter Payments" at bounding box center [153, 86] width 58 height 9
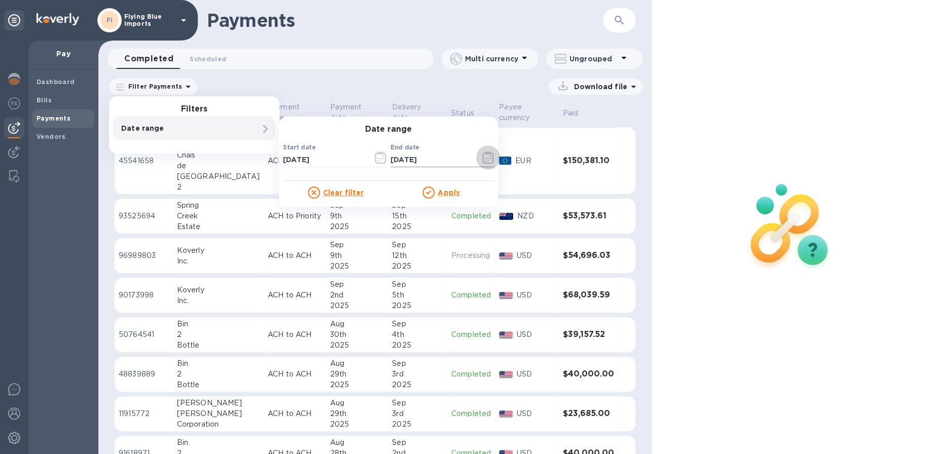
click at [487, 156] on icon "button" at bounding box center [488, 158] width 12 height 12
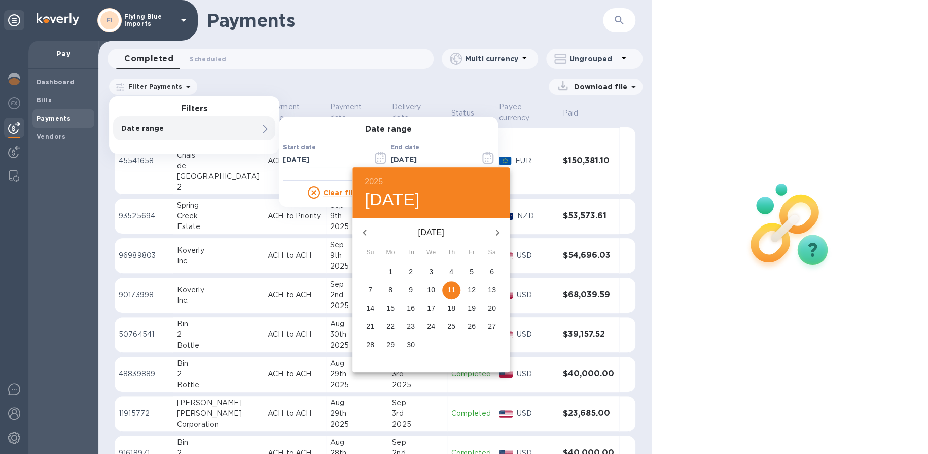
drag, startPoint x: 452, startPoint y: 291, endPoint x: 447, endPoint y: 284, distance: 7.9
click at [452, 290] on p "11" at bounding box center [451, 290] width 8 height 10
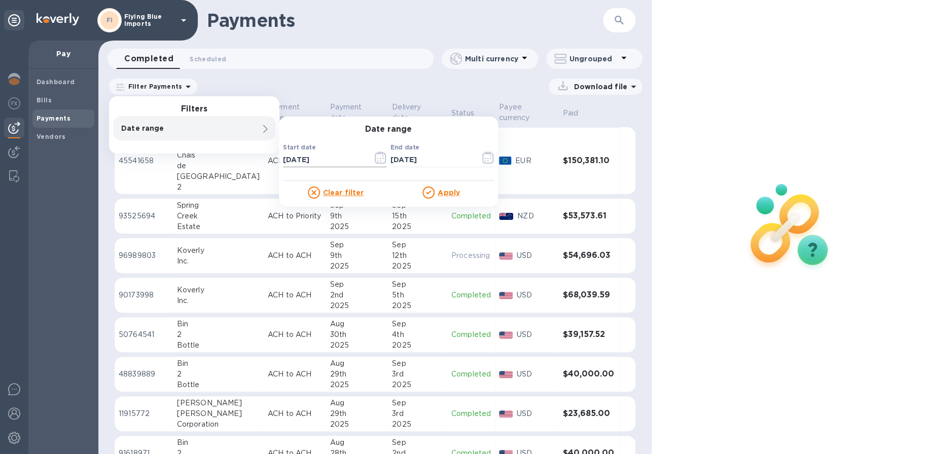
click at [323, 158] on input "[DATE]" at bounding box center [324, 159] width 82 height 15
click at [375, 159] on icon "button" at bounding box center [380, 158] width 11 height 12
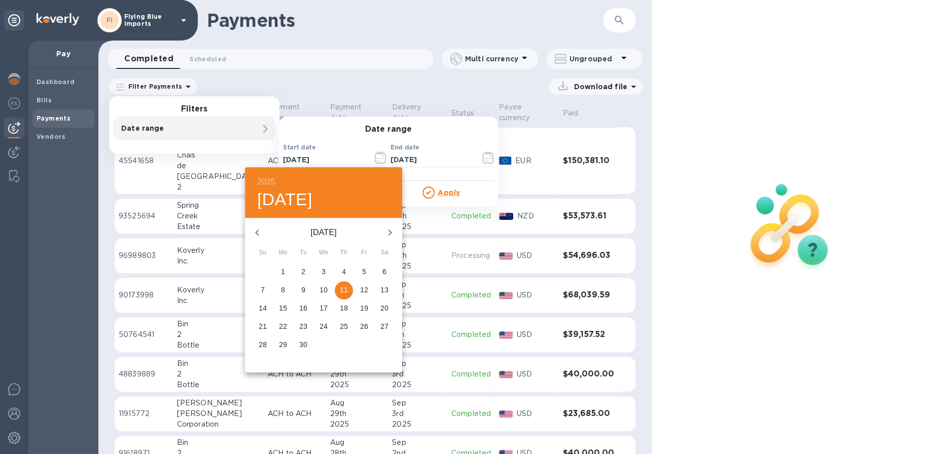
click at [261, 229] on icon "button" at bounding box center [257, 233] width 12 height 12
click at [300, 270] on span "1" at bounding box center [303, 272] width 18 height 10
type input "[DATE]"
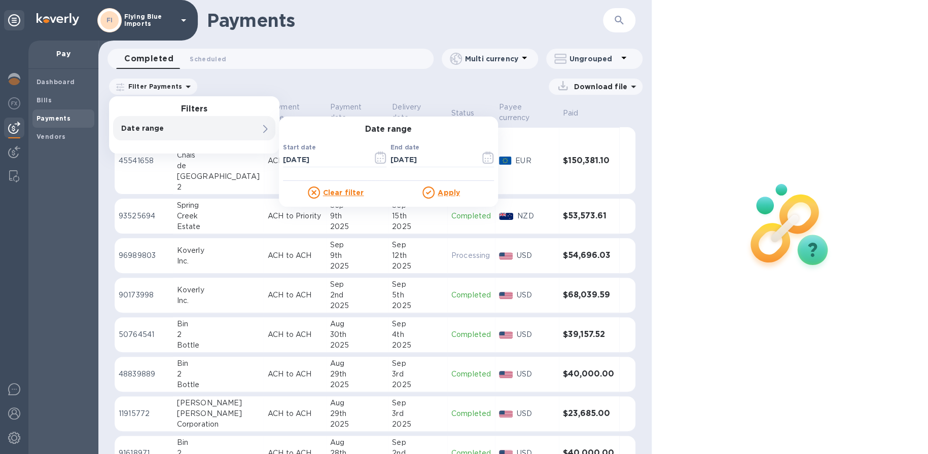
click at [446, 190] on u "Apply" at bounding box center [449, 193] width 22 height 8
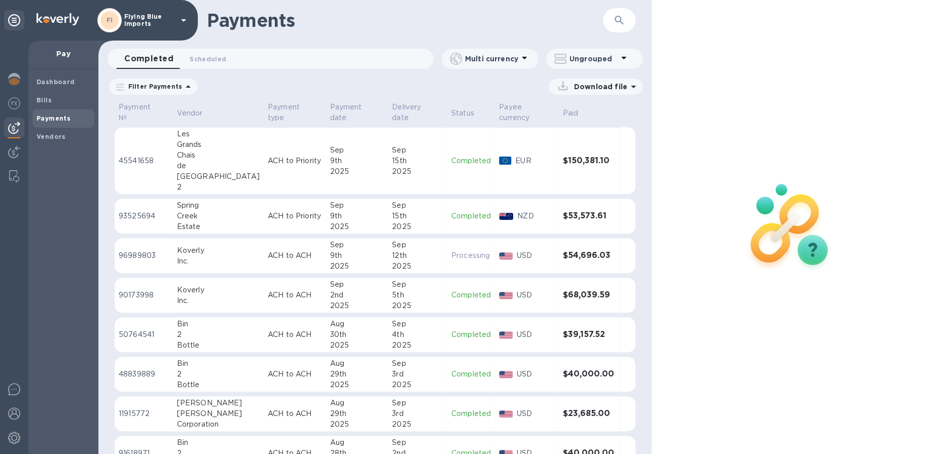
click at [631, 84] on icon at bounding box center [633, 87] width 12 height 12
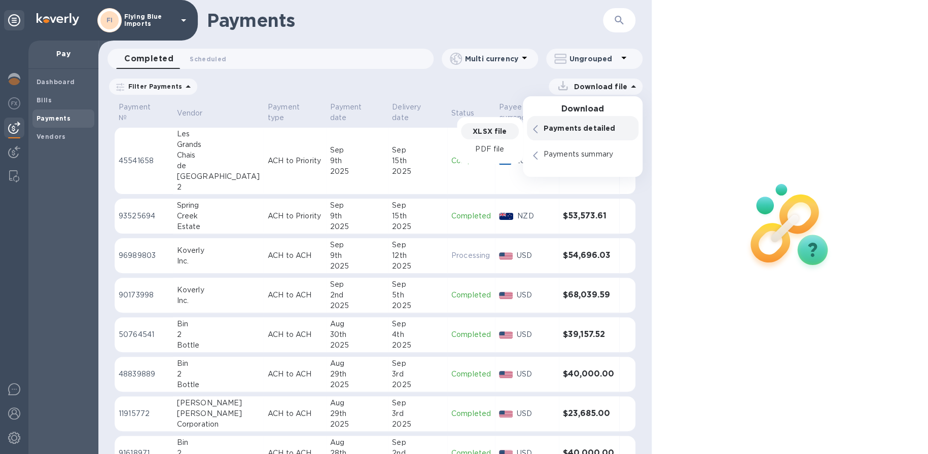
click at [483, 133] on p "XLSX file" at bounding box center [490, 131] width 34 height 10
click at [487, 160] on p "XLSX file" at bounding box center [490, 158] width 34 height 10
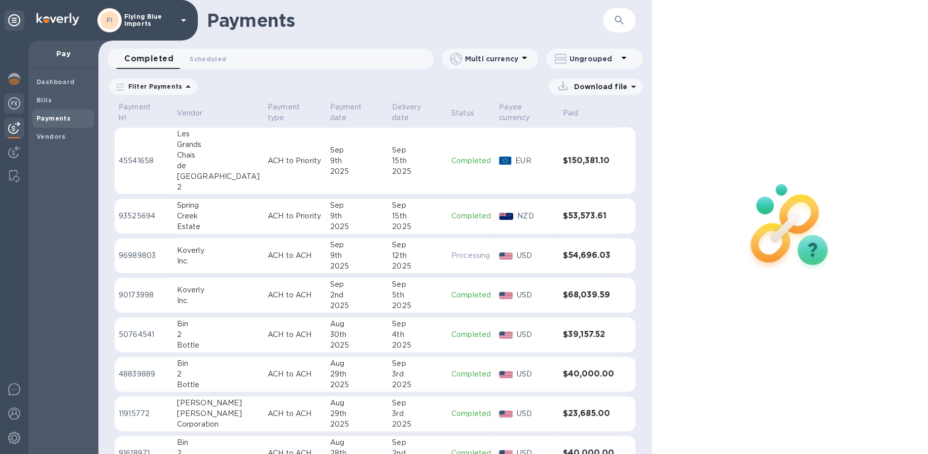
click at [10, 98] on img at bounding box center [14, 103] width 12 height 12
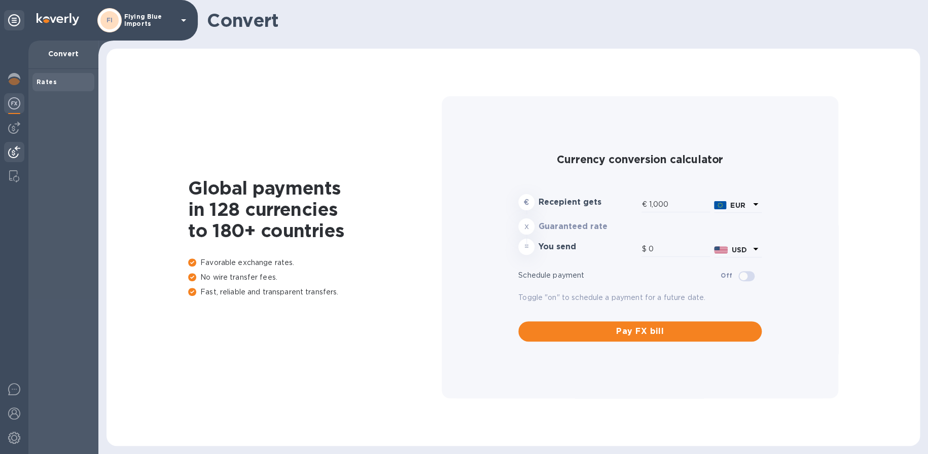
type input "1,176.28"
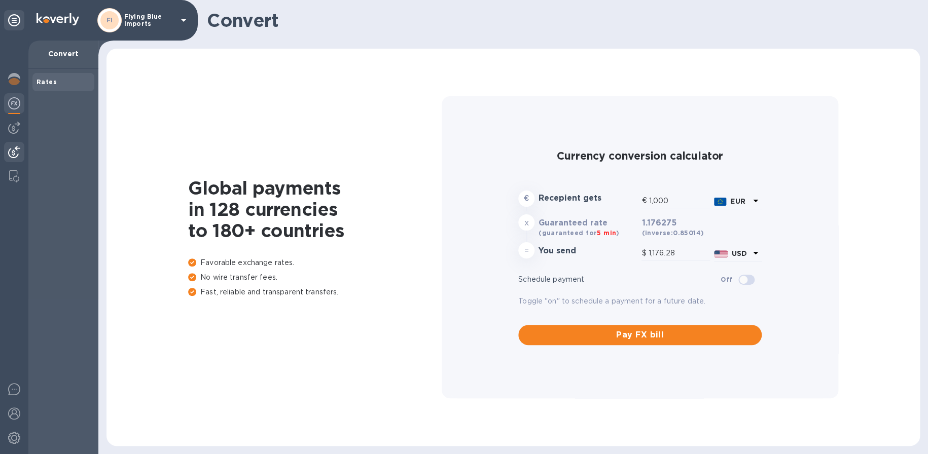
click at [18, 158] on img at bounding box center [14, 152] width 12 height 12
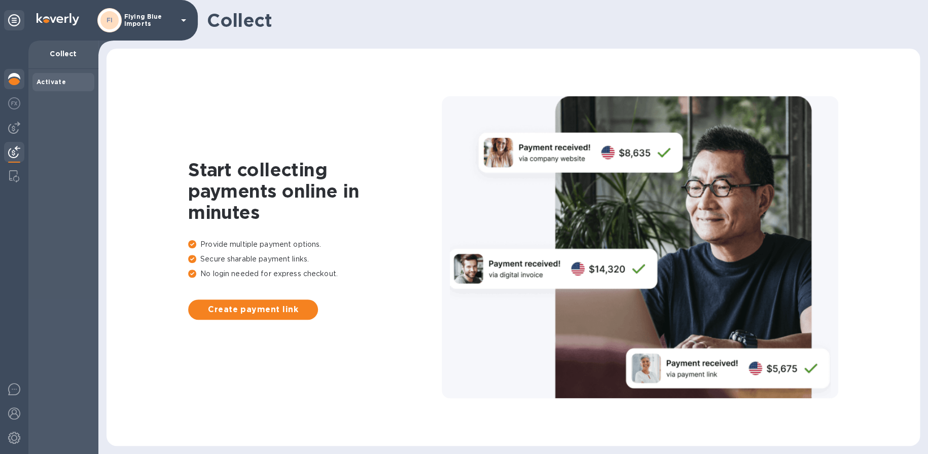
click at [10, 78] on img at bounding box center [14, 79] width 12 height 12
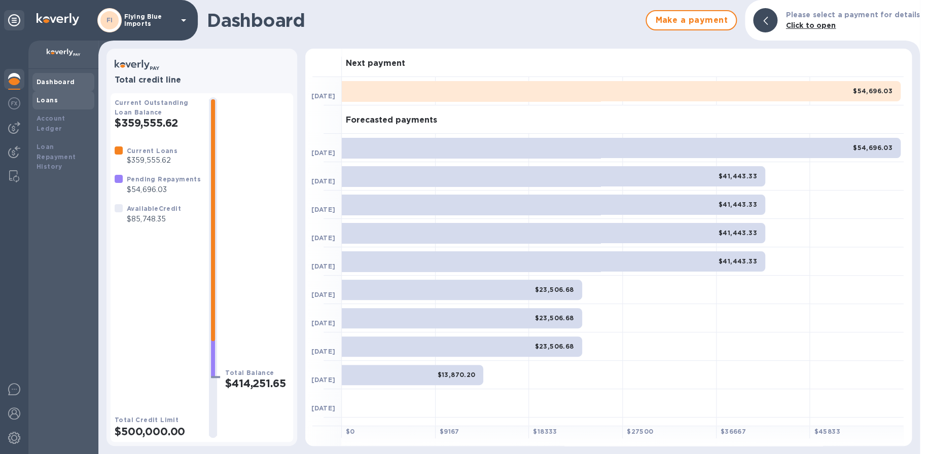
click at [59, 101] on div "Loans" at bounding box center [64, 100] width 54 height 10
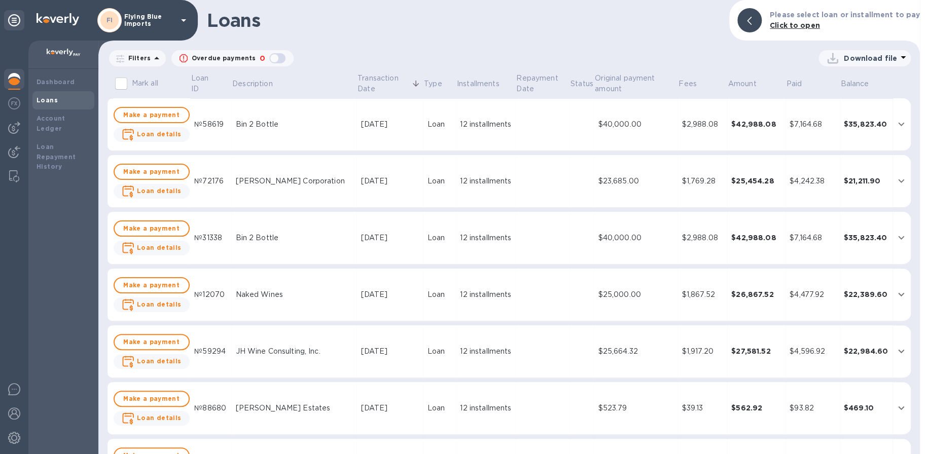
click at [898, 54] on icon at bounding box center [903, 57] width 12 height 12
click at [856, 81] on li "XLSX file" at bounding box center [864, 82] width 69 height 28
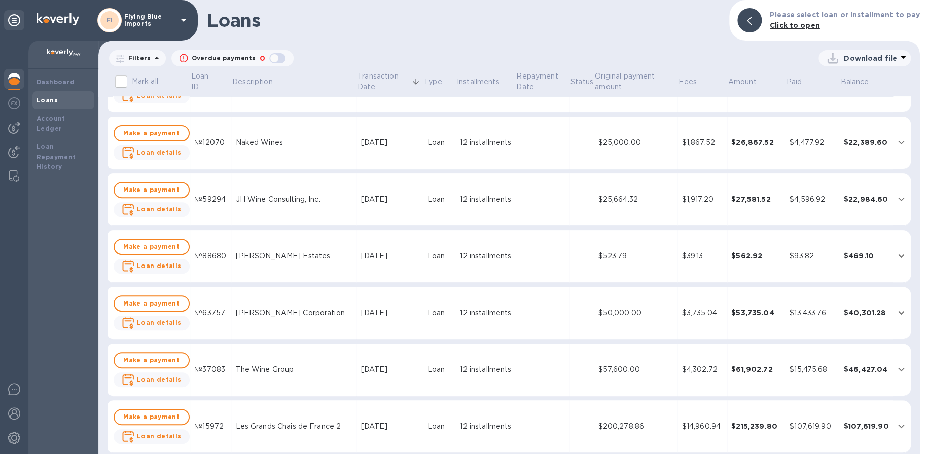
scroll to position [203, 0]
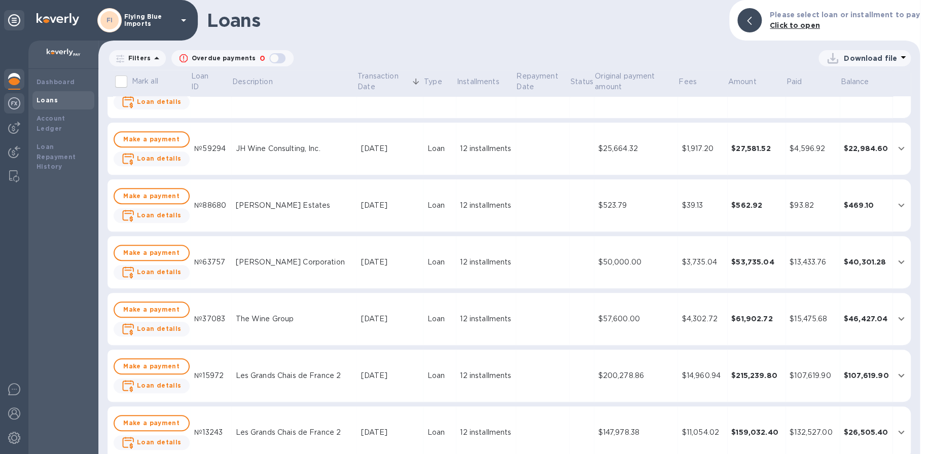
click at [14, 106] on img at bounding box center [14, 103] width 12 height 12
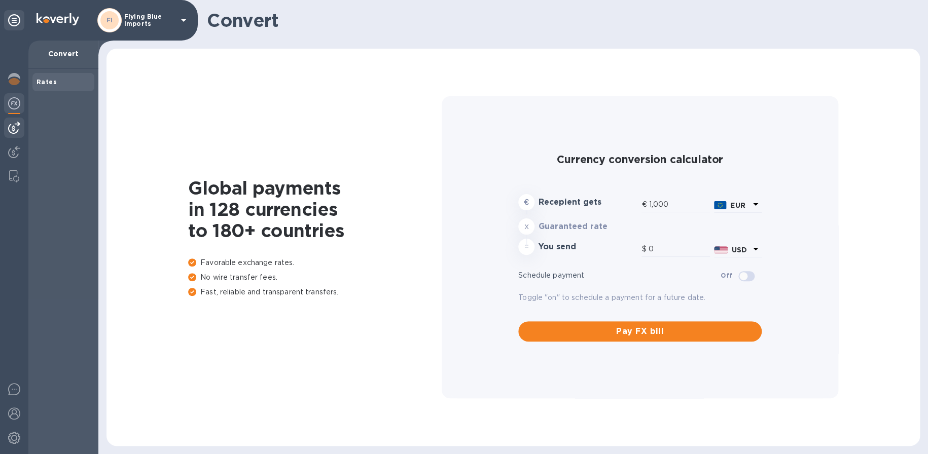
type input "1,176.38"
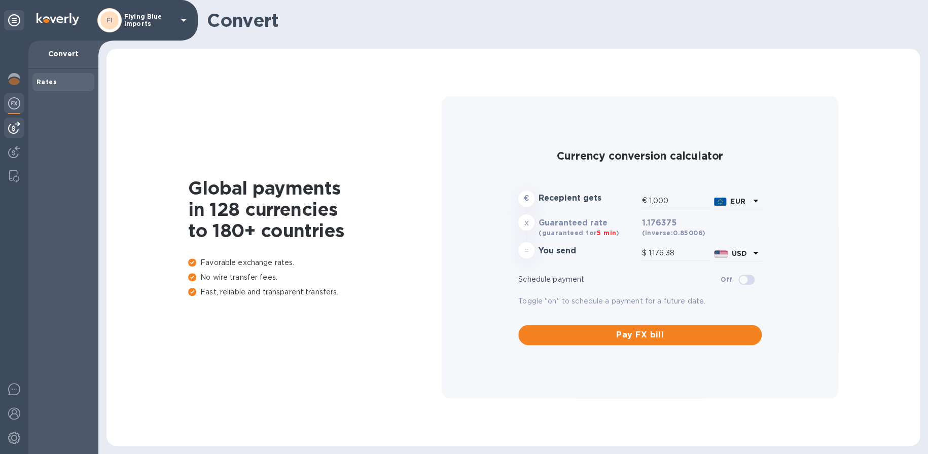
click at [14, 131] on img at bounding box center [14, 128] width 12 height 12
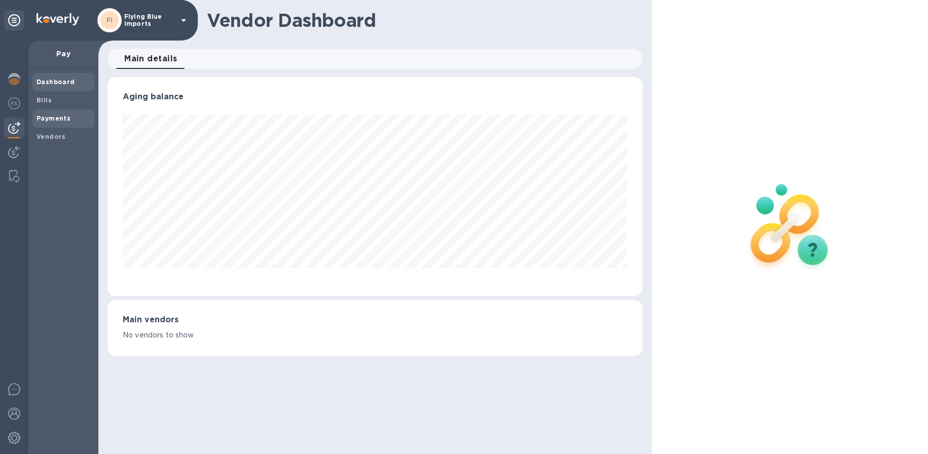
scroll to position [219, 534]
click at [49, 118] on b "Payments" at bounding box center [54, 119] width 34 height 8
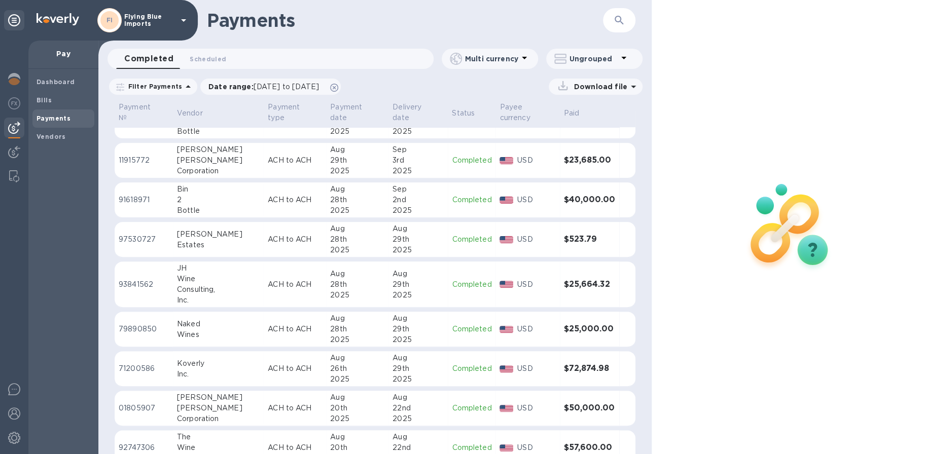
scroll to position [353, 0]
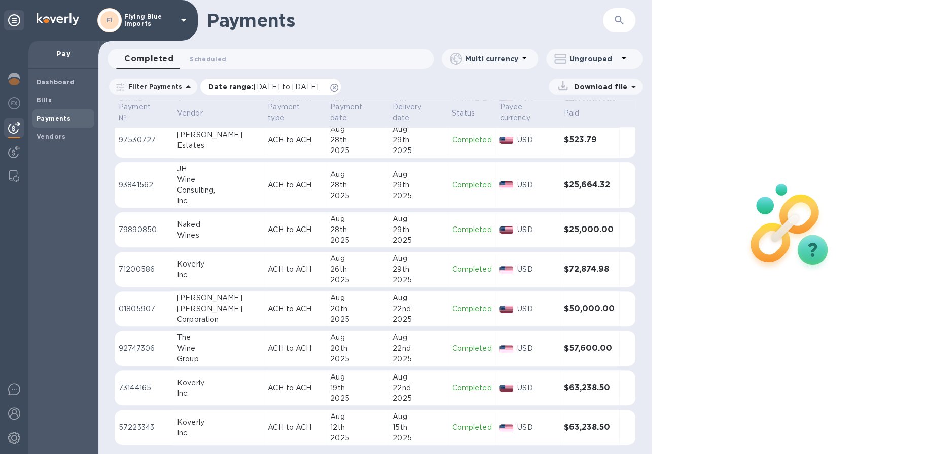
click at [338, 88] on icon at bounding box center [334, 88] width 8 height 8
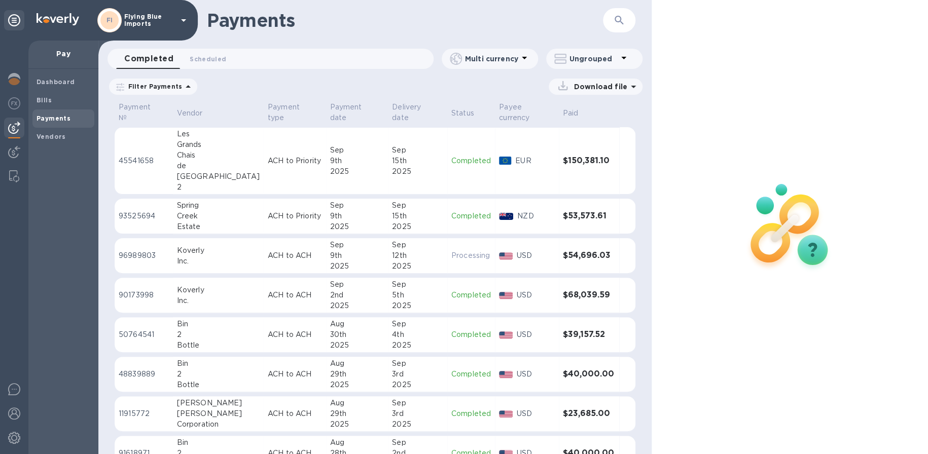
scroll to position [152, 0]
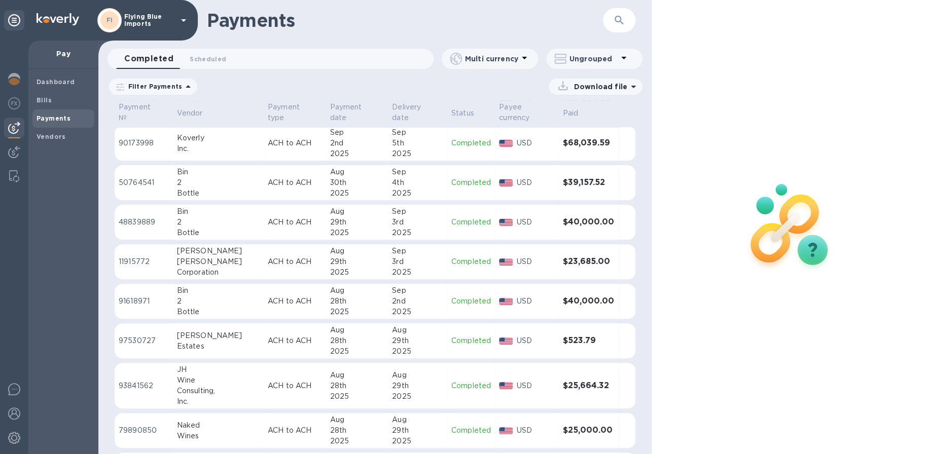
click at [220, 226] on div "2" at bounding box center [218, 222] width 83 height 11
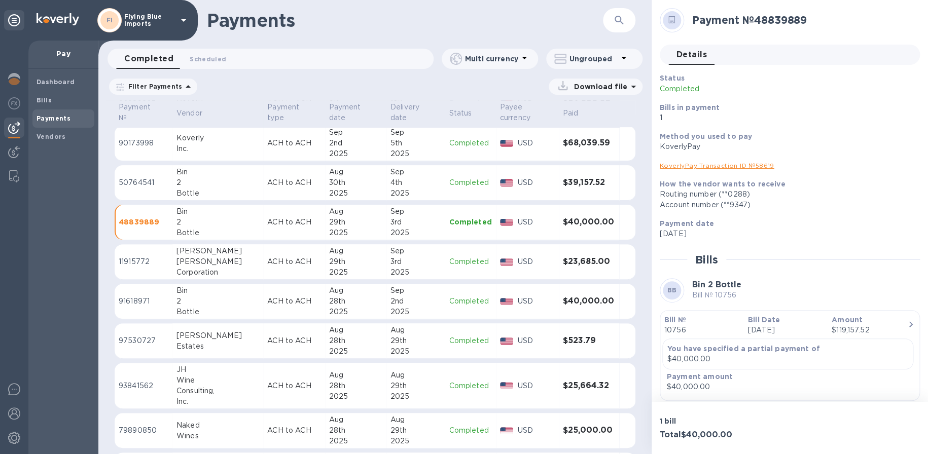
click at [740, 331] on div "Bill № 10756" at bounding box center [702, 325] width 84 height 29
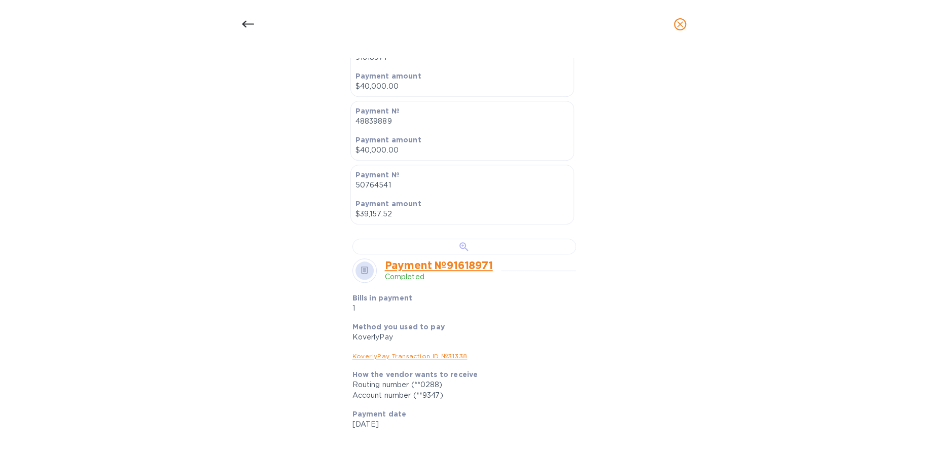
scroll to position [355, 0]
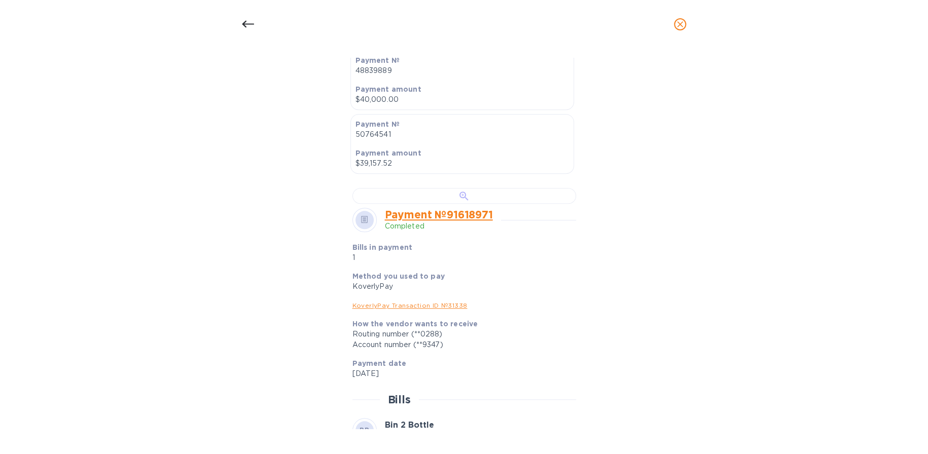
click at [523, 204] on div at bounding box center [464, 196] width 224 height 16
click at [251, 28] on icon at bounding box center [248, 24] width 12 height 12
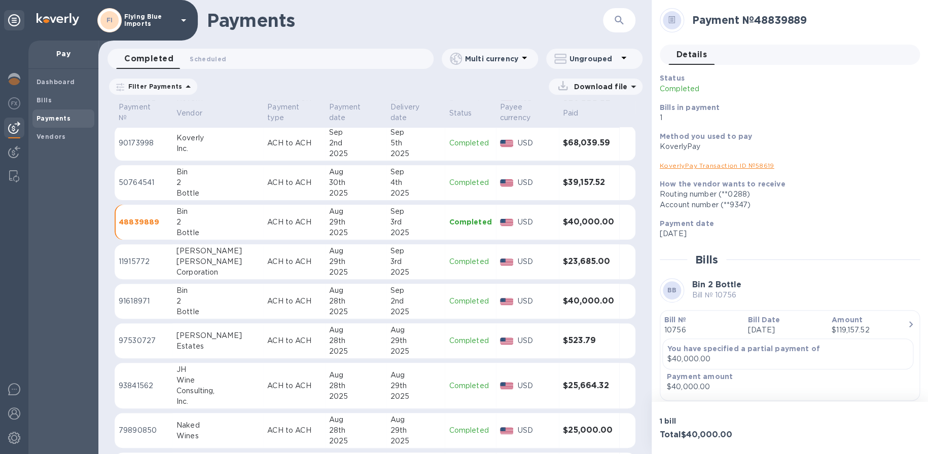
click at [565, 303] on h3 "$40,000.00" at bounding box center [589, 302] width 52 height 10
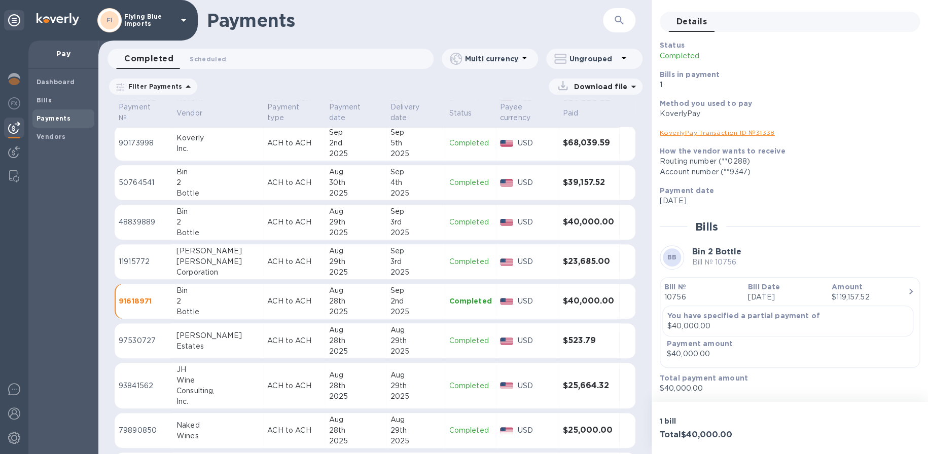
click at [904, 289] on icon "button" at bounding box center [910, 291] width 12 height 12
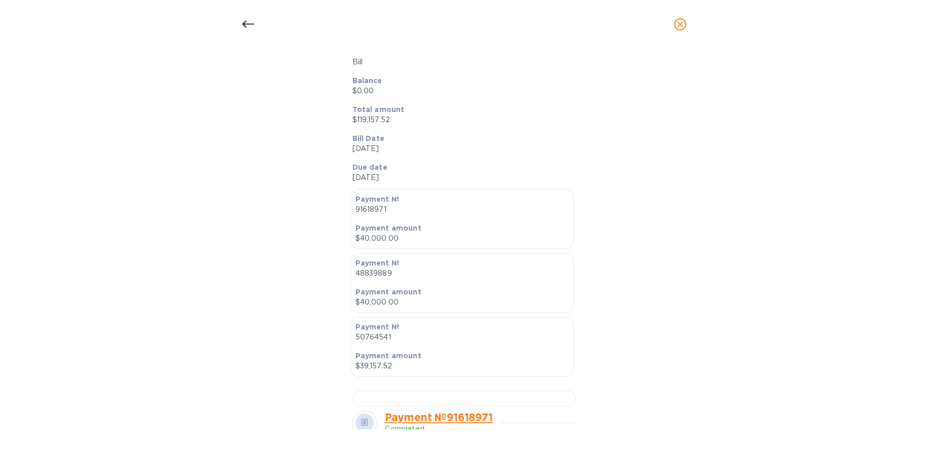
scroll to position [0, 0]
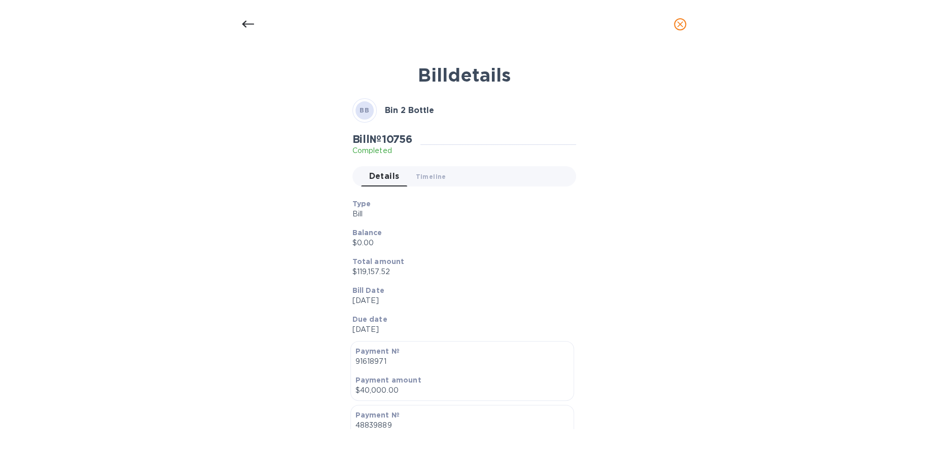
click at [247, 25] on icon at bounding box center [248, 24] width 12 height 12
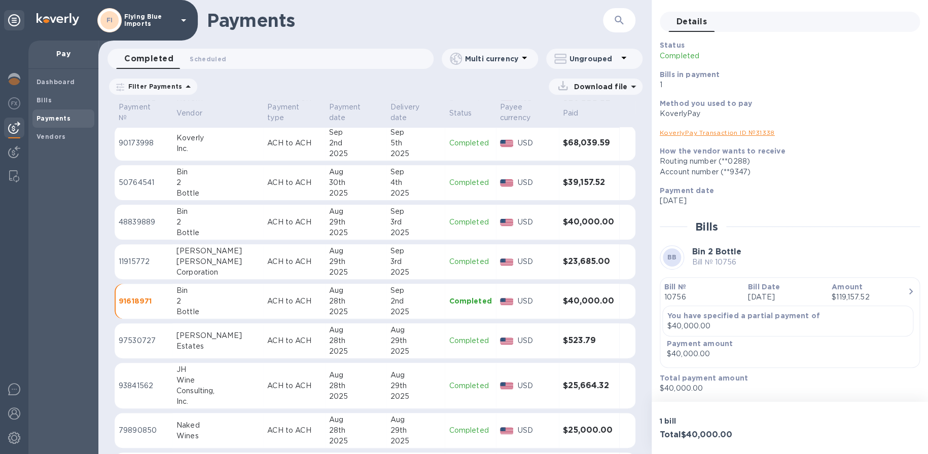
click at [561, 215] on td "$40,000.00" at bounding box center [589, 222] width 60 height 35
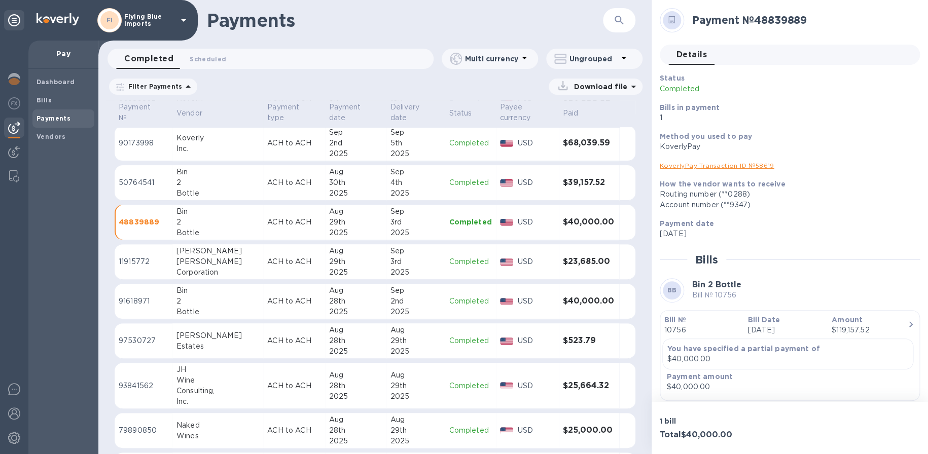
click at [583, 303] on h3 "$40,000.00" at bounding box center [589, 302] width 52 height 10
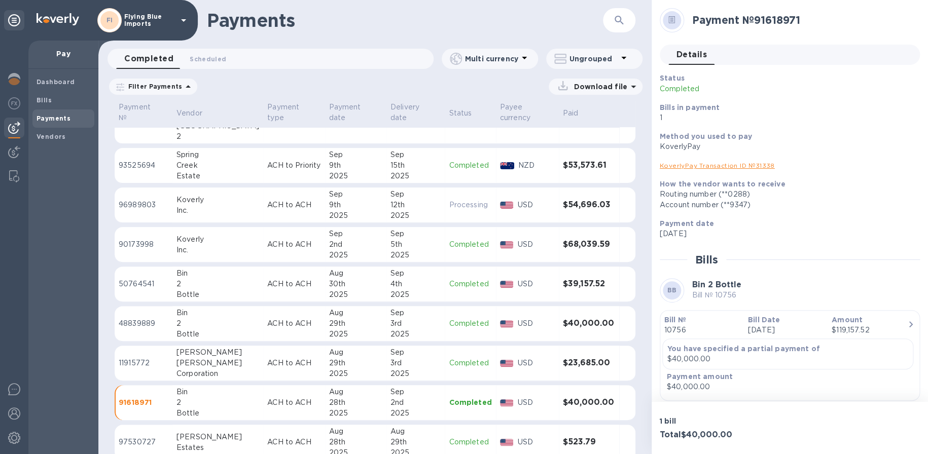
scroll to position [101, 0]
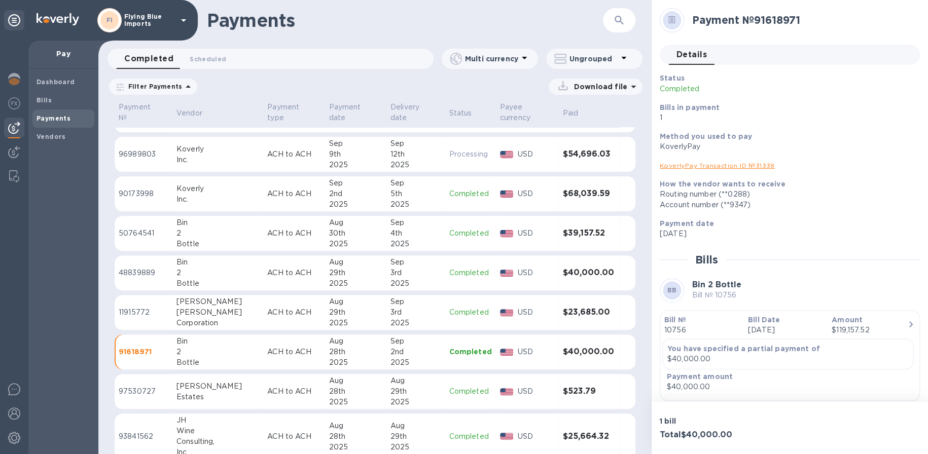
click at [216, 311] on div "[PERSON_NAME]" at bounding box center [217, 312] width 83 height 11
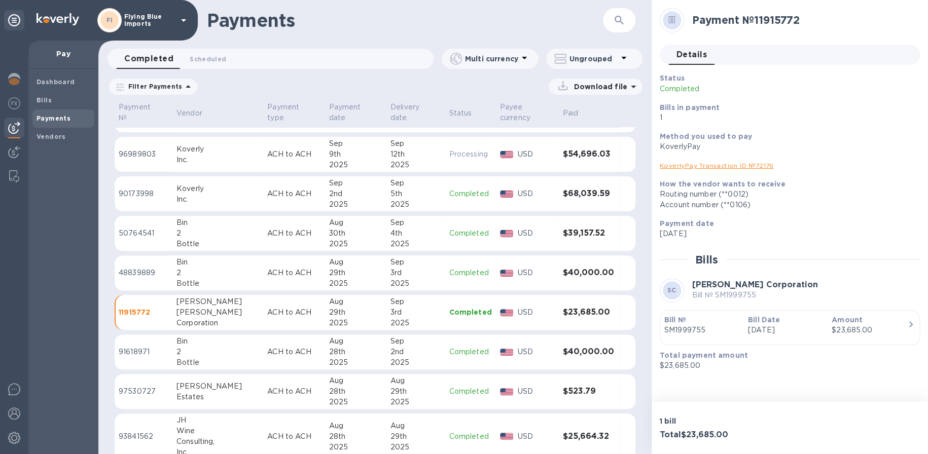
click at [701, 328] on p "SM1999755" at bounding box center [702, 330] width 76 height 11
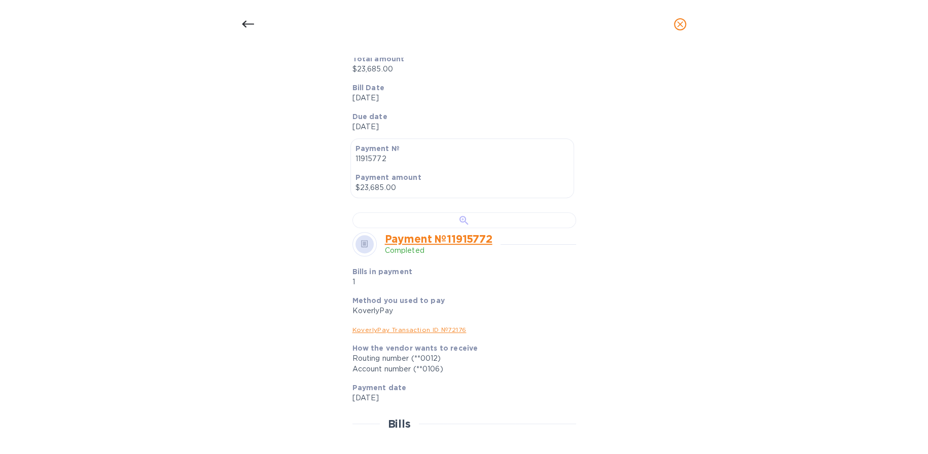
scroll to position [253, 0]
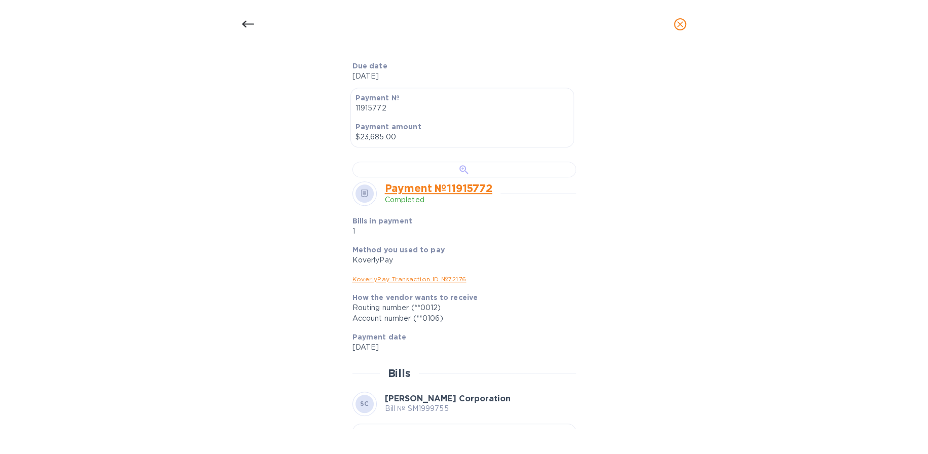
click at [473, 177] on div at bounding box center [464, 170] width 224 height 16
drag, startPoint x: 245, startPoint y: 22, endPoint x: 511, endPoint y: 238, distance: 342.5
click at [244, 22] on icon at bounding box center [248, 24] width 12 height 12
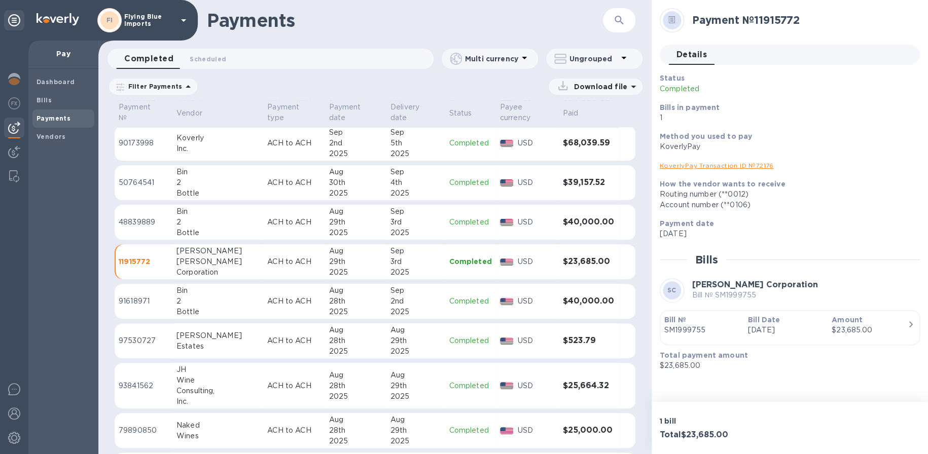
scroll to position [203, 0]
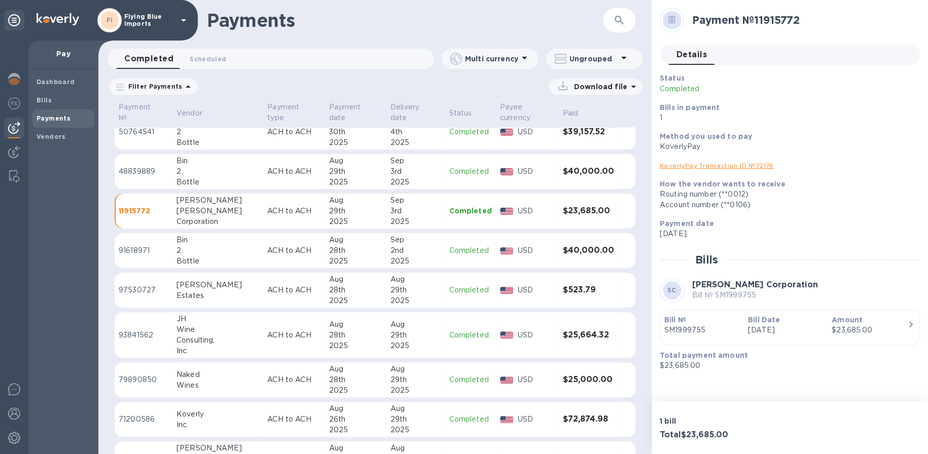
click at [208, 374] on div "Naked" at bounding box center [217, 375] width 83 height 11
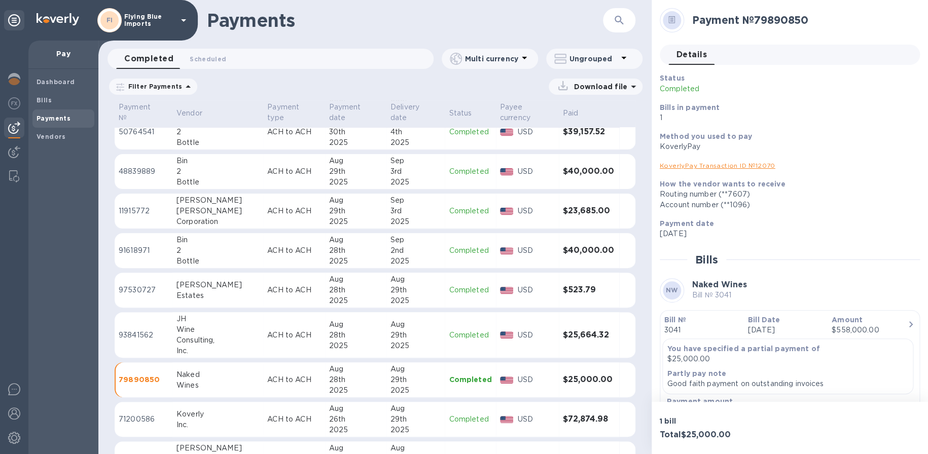
scroll to position [51, 0]
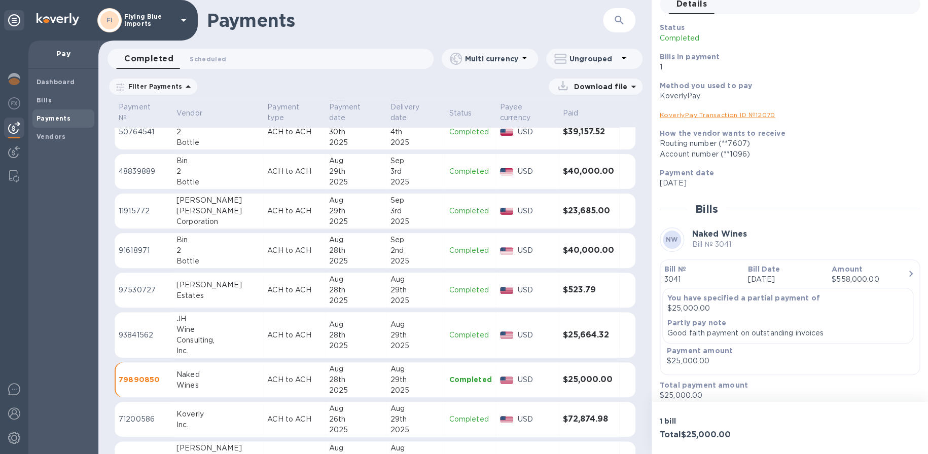
click at [267, 335] on p "ACH to ACH" at bounding box center [293, 335] width 53 height 11
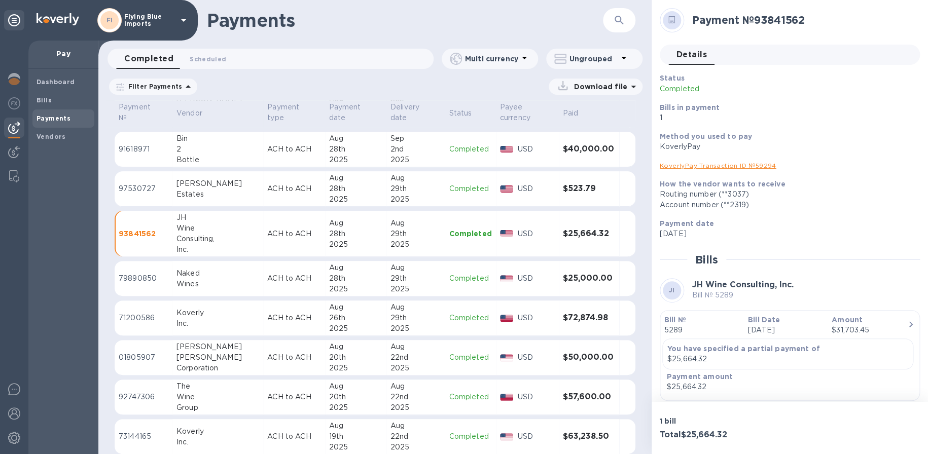
scroll to position [355, 0]
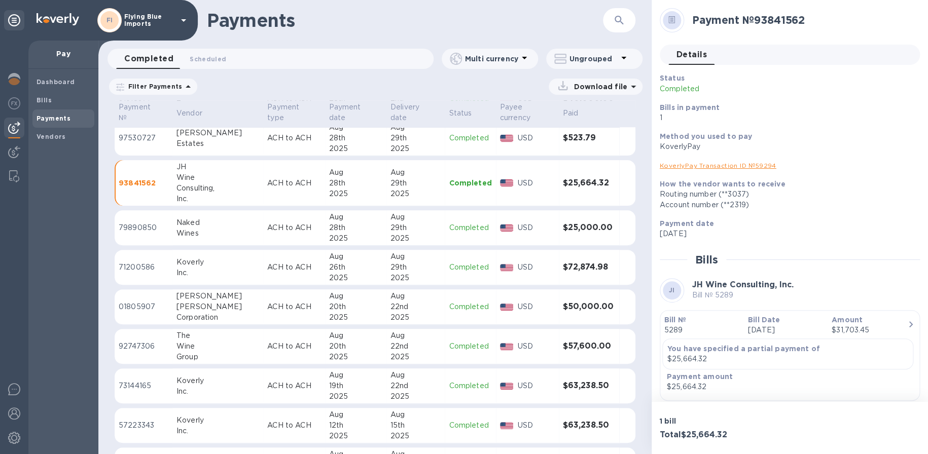
click at [588, 302] on h3 "$50,000.00" at bounding box center [589, 307] width 52 height 10
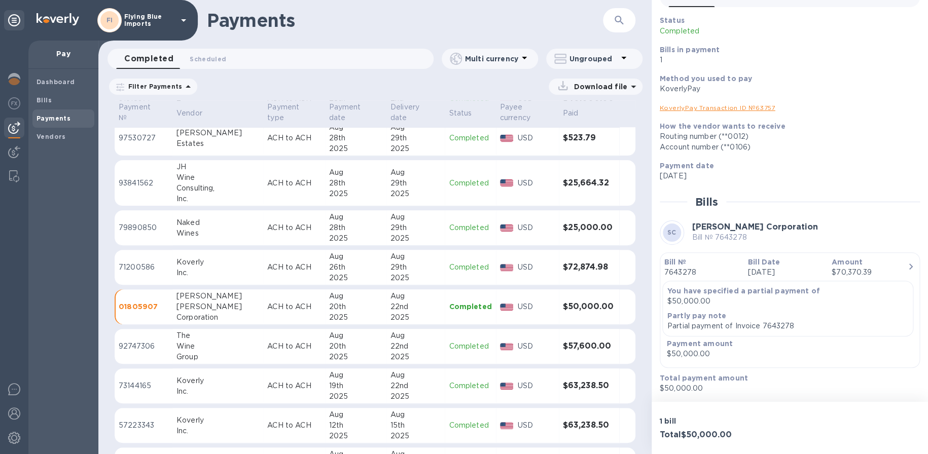
scroll to position [406, 0]
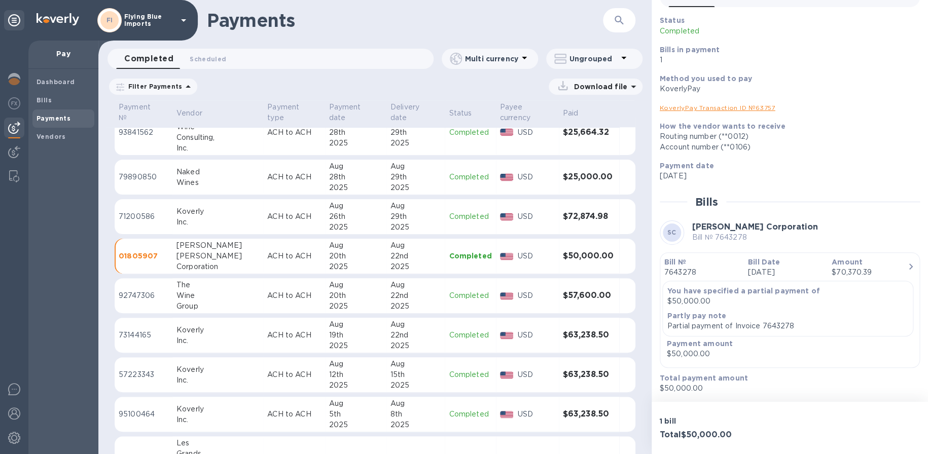
click at [210, 298] on div "Wine" at bounding box center [217, 296] width 83 height 11
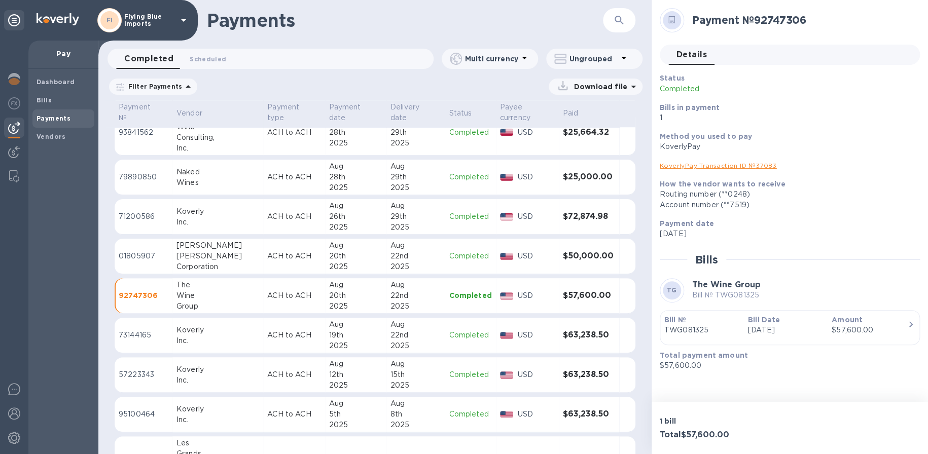
click at [755, 334] on p "[DATE]" at bounding box center [786, 330] width 76 height 11
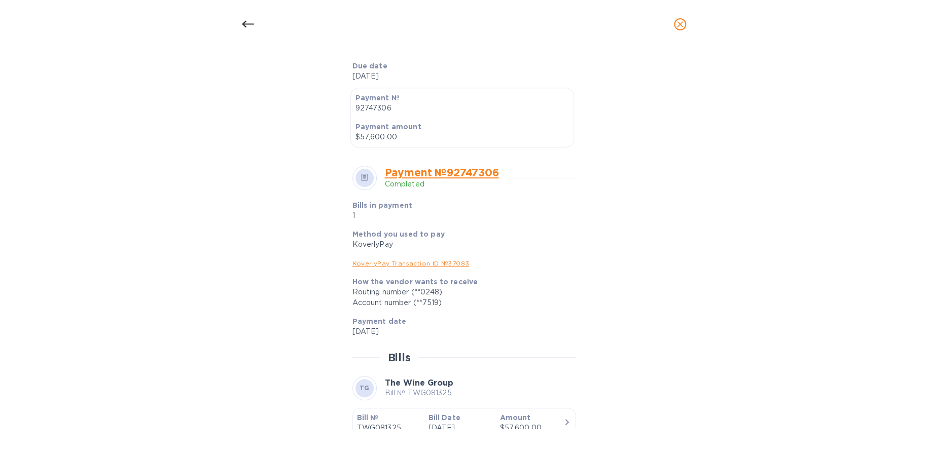
scroll to position [299, 0]
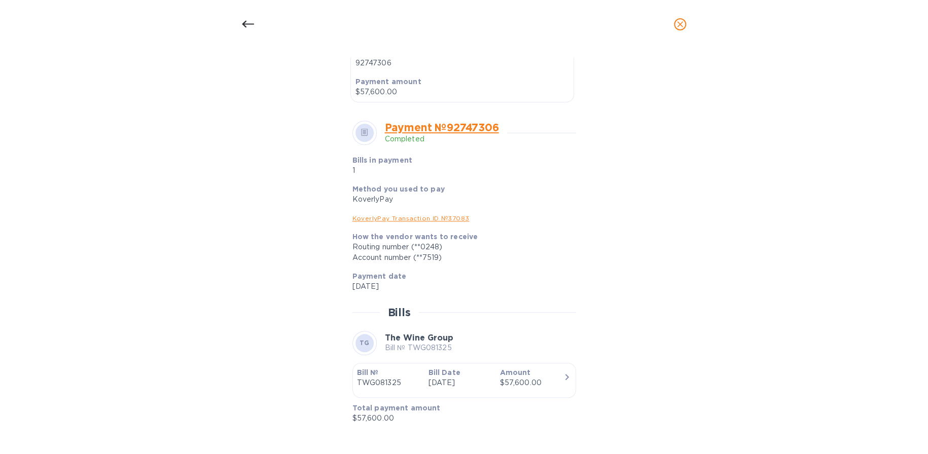
click at [430, 379] on p "[DATE]" at bounding box center [459, 383] width 63 height 11
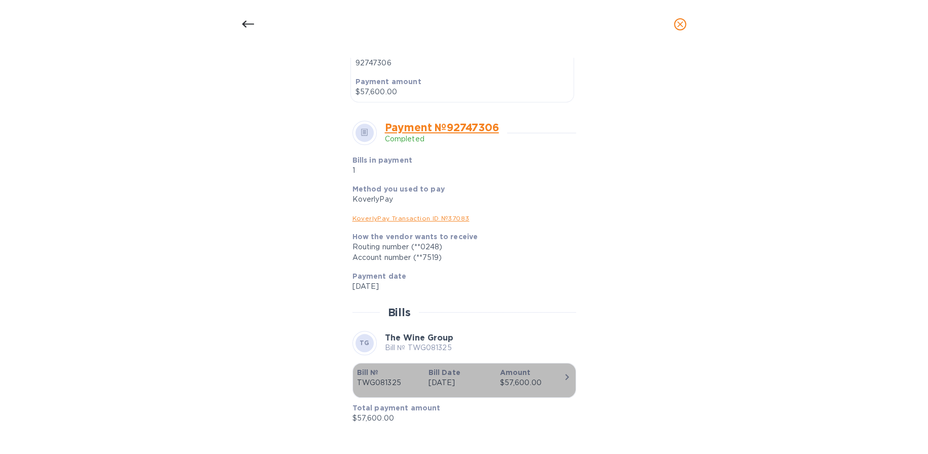
click at [561, 376] on icon "button" at bounding box center [567, 377] width 12 height 12
click at [565, 376] on icon "button" at bounding box center [567, 377] width 4 height 6
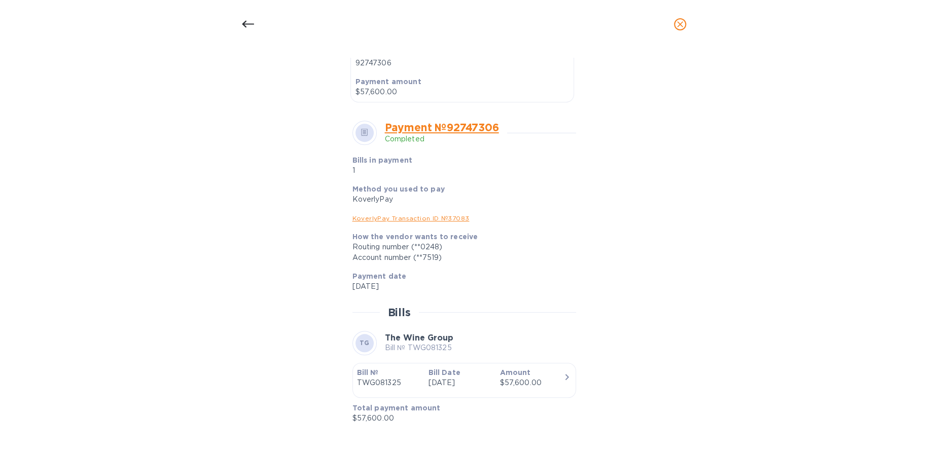
click at [561, 380] on icon "button" at bounding box center [567, 377] width 12 height 12
drag, startPoint x: 251, startPoint y: 23, endPoint x: 597, endPoint y: 428, distance: 532.3
click at [251, 23] on icon at bounding box center [248, 24] width 12 height 12
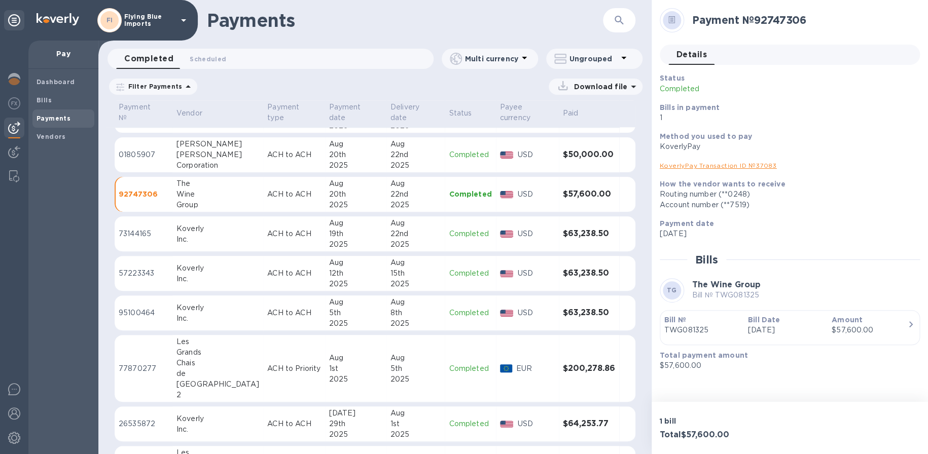
scroll to position [558, 0]
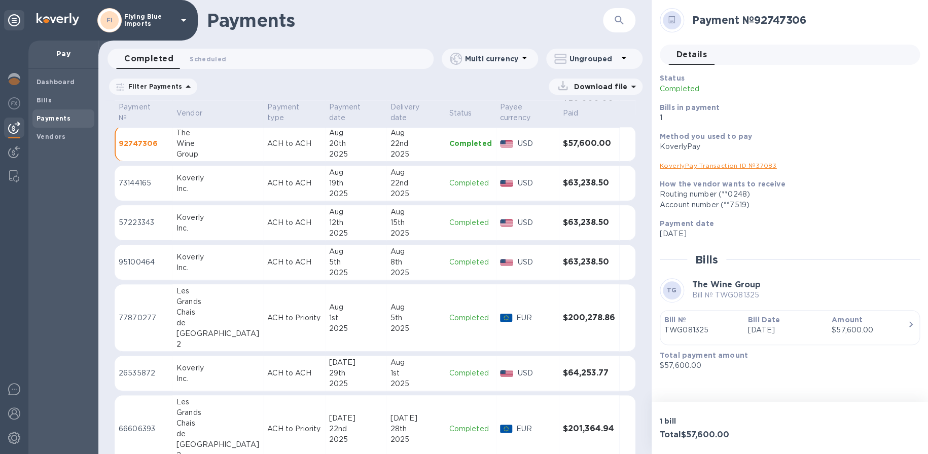
click at [589, 326] on td "$200,278.86" at bounding box center [589, 317] width 60 height 67
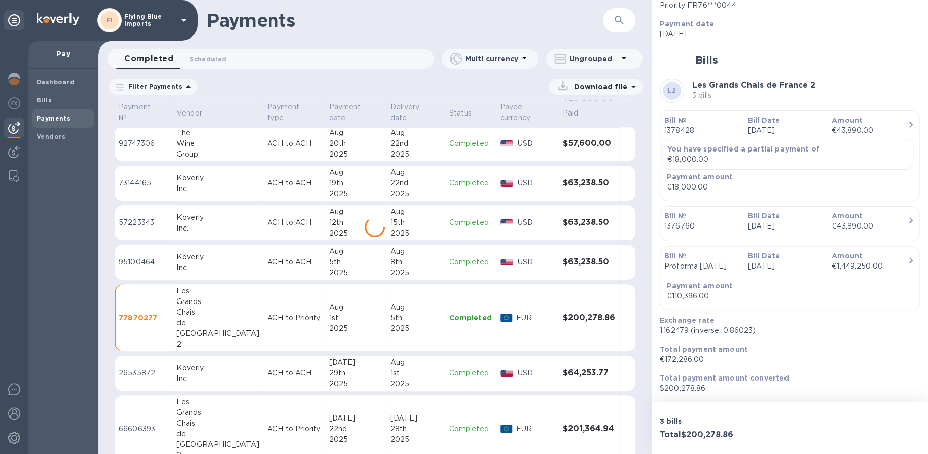
scroll to position [575, 0]
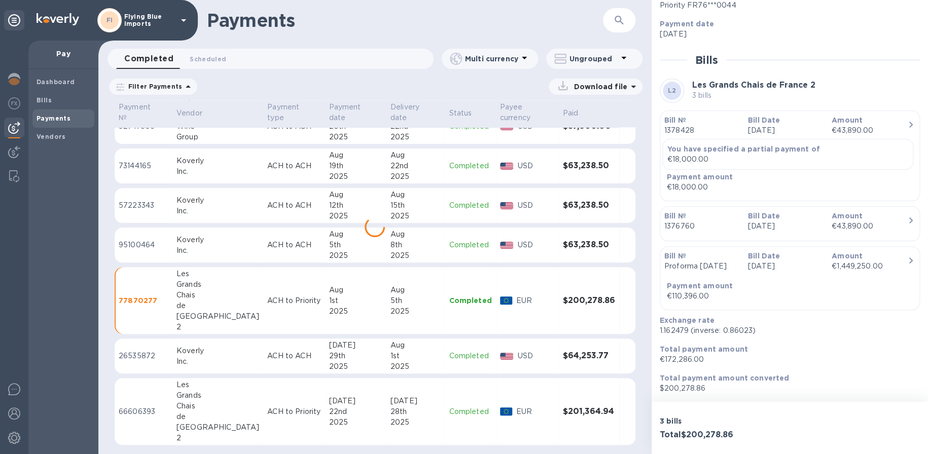
click at [335, 407] on div "22nd" at bounding box center [355, 412] width 53 height 11
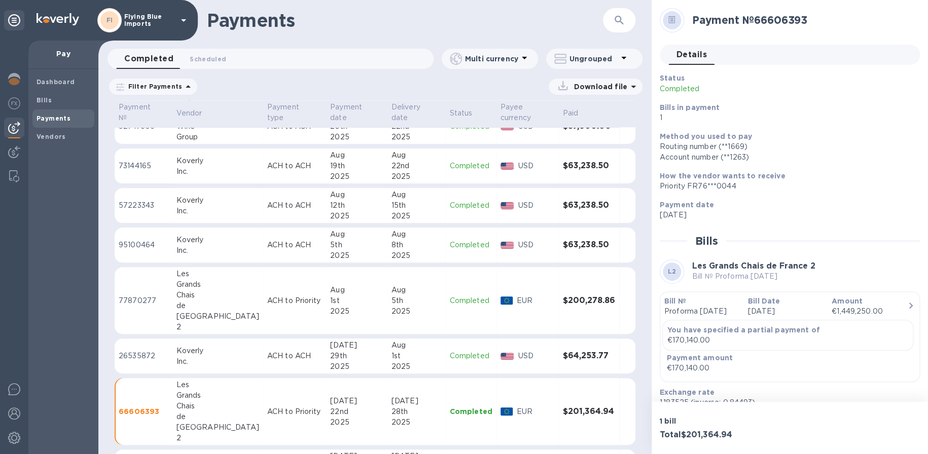
scroll to position [71, 0]
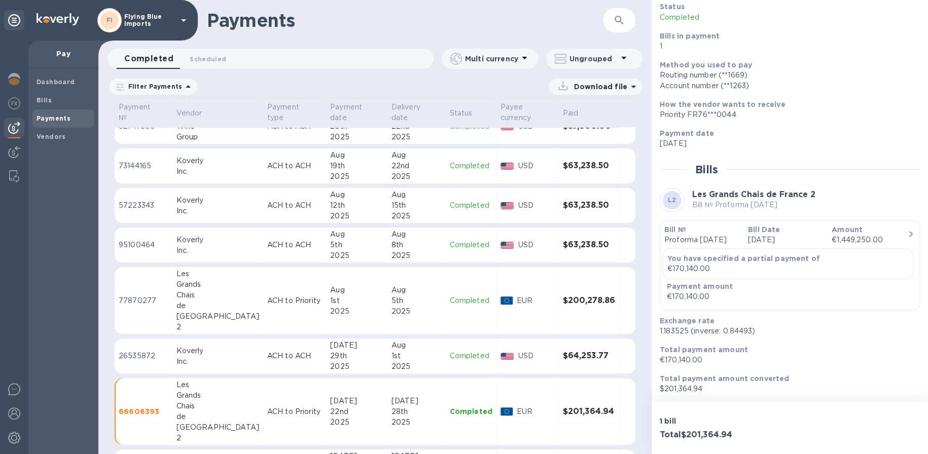
click at [574, 305] on td "$200,278.86" at bounding box center [589, 300] width 60 height 67
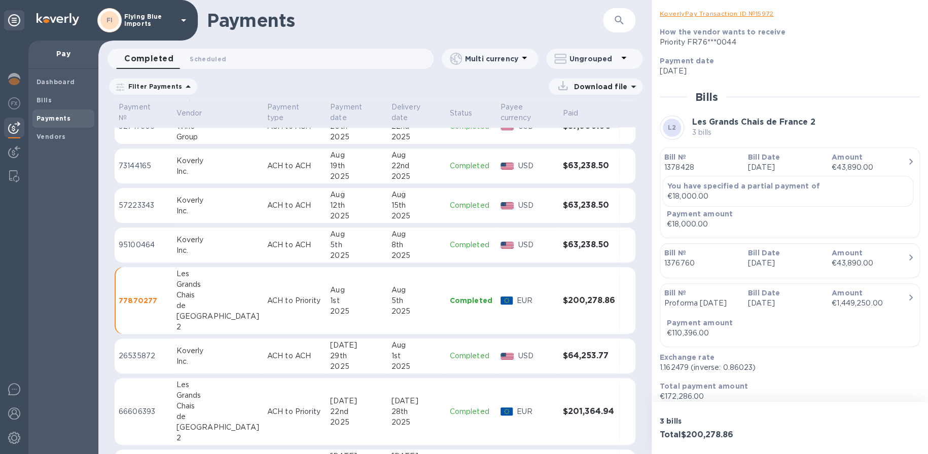
scroll to position [189, 0]
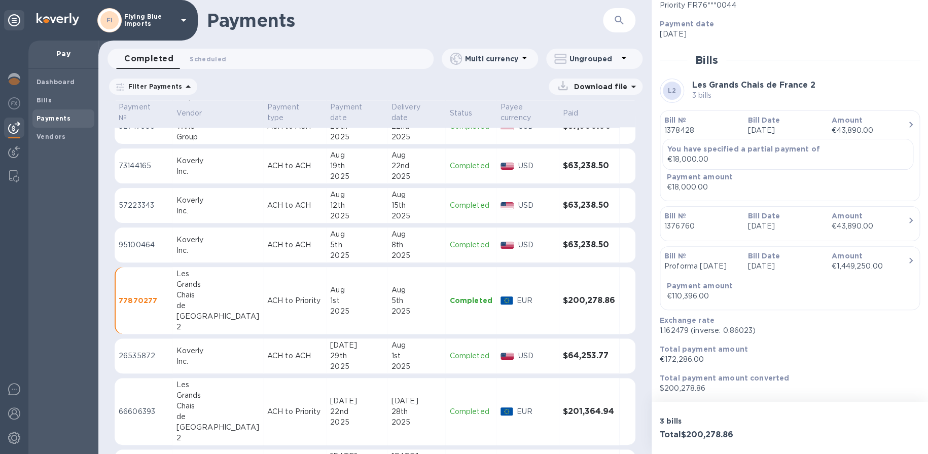
click at [883, 336] on div "Exchange rate 1.162479 (inverse: 0.86023)" at bounding box center [786, 325] width 260 height 29
